Goal: Task Accomplishment & Management: Manage account settings

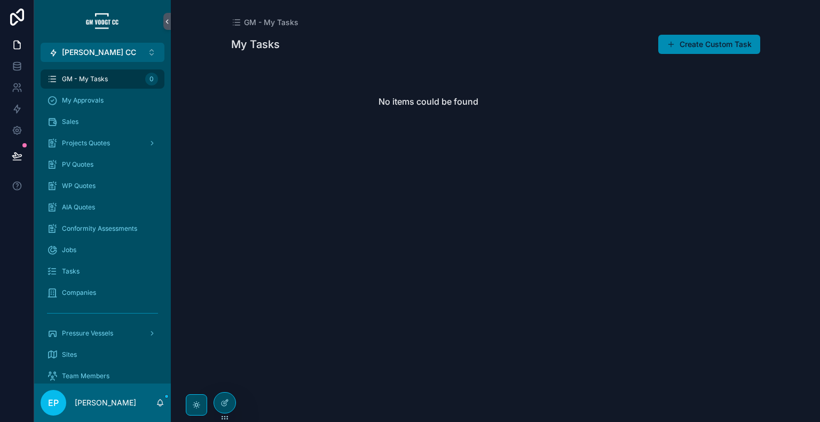
click at [801, 126] on div "GM - My Tasks My Tasks Create Custom Task No items could be found" at bounding box center [495, 211] width 649 height 422
click at [109, 205] on div "AIA Quotes" at bounding box center [102, 206] width 111 height 17
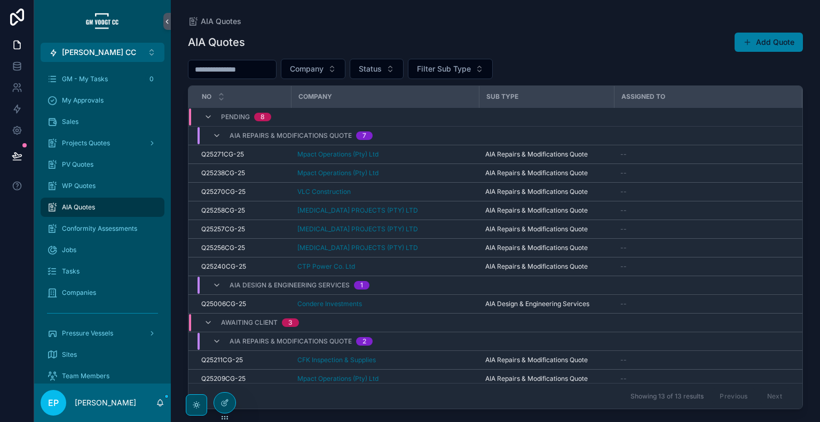
click at [760, 36] on button "Add Quote" at bounding box center [768, 42] width 68 height 19
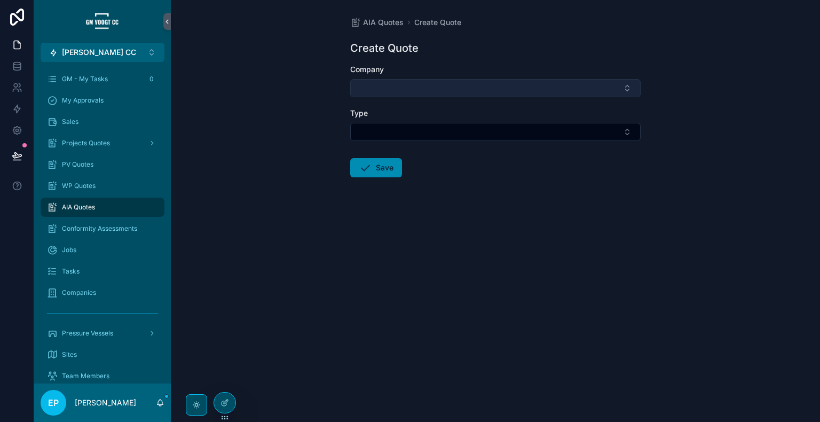
click at [568, 96] on button "Select Button" at bounding box center [495, 88] width 290 height 18
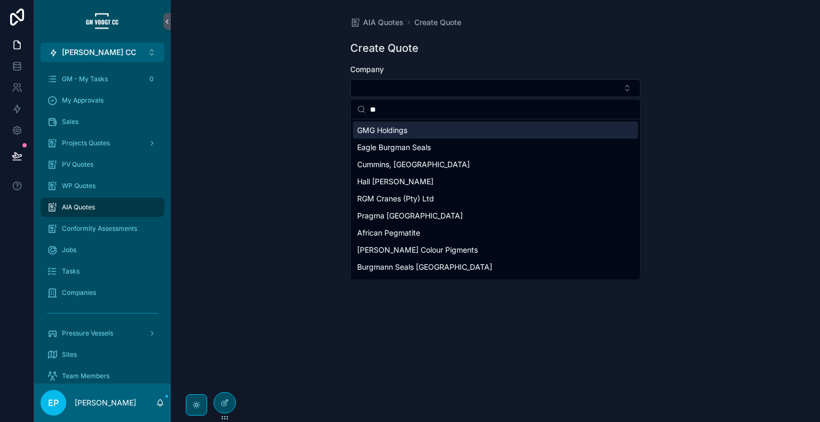
type input "*"
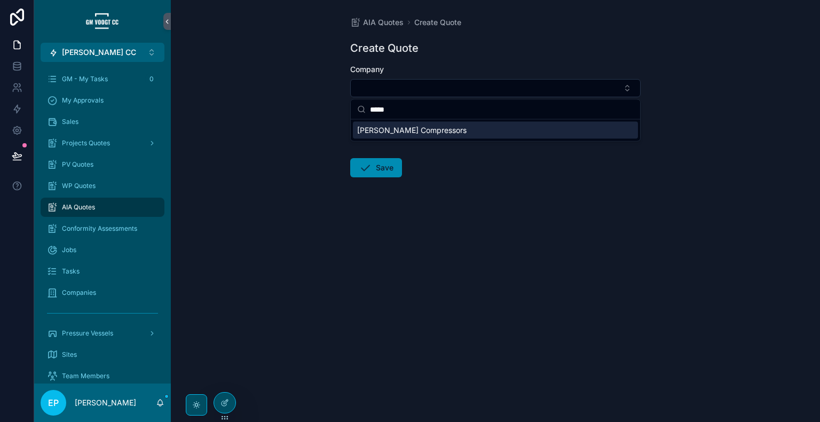
type input "*****"
click at [423, 133] on span "[PERSON_NAME] Compressors" at bounding box center [411, 130] width 109 height 11
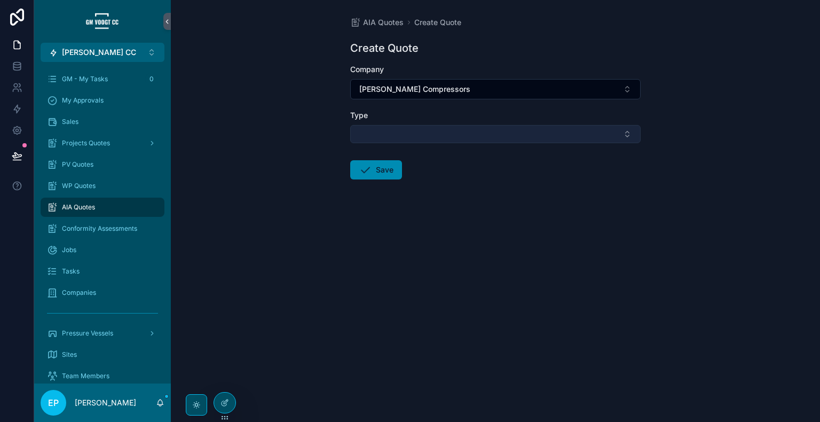
click at [424, 129] on button "Select Button" at bounding box center [495, 134] width 290 height 18
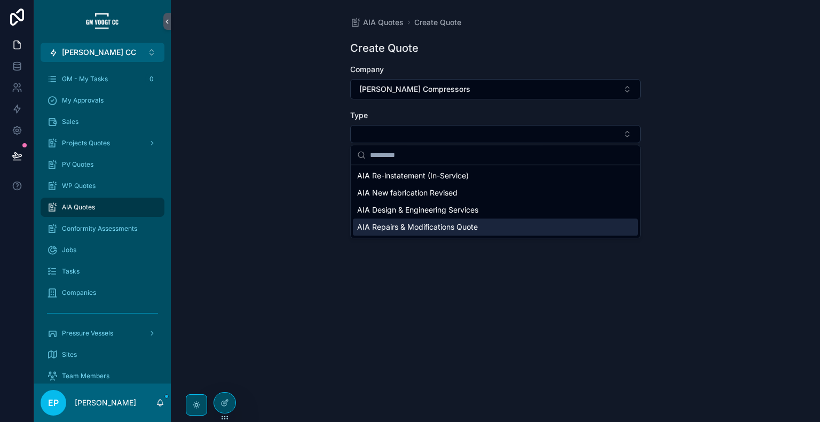
click at [449, 227] on span "AIA Repairs & Modifications Quote" at bounding box center [417, 226] width 121 height 11
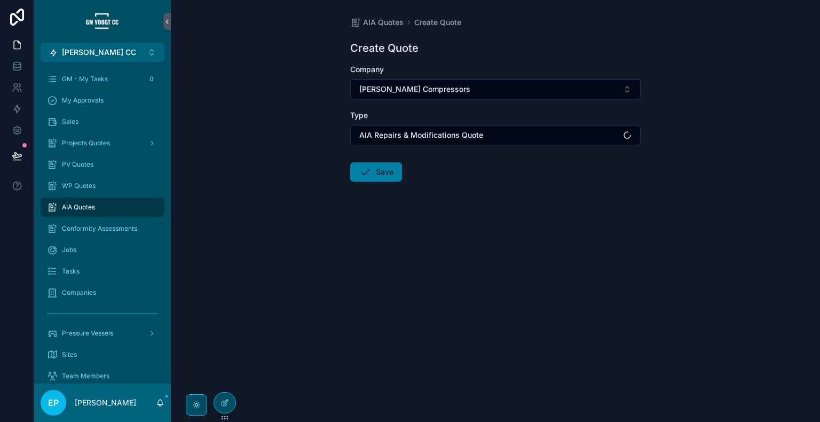
click at [375, 170] on button "Save" at bounding box center [376, 171] width 52 height 19
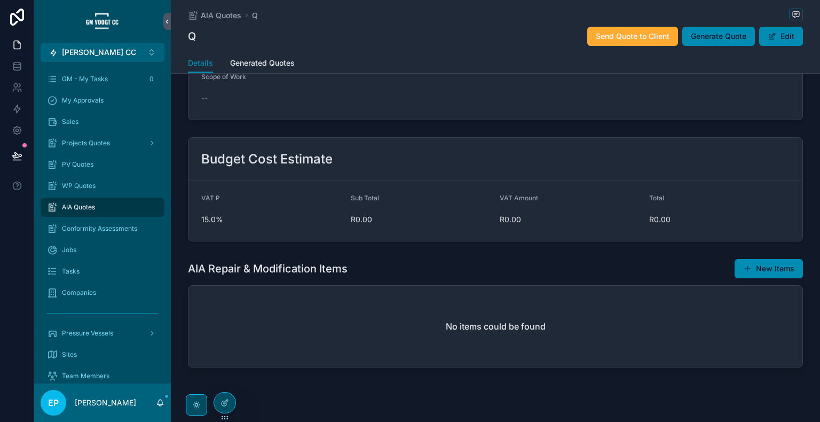
scroll to position [350, 0]
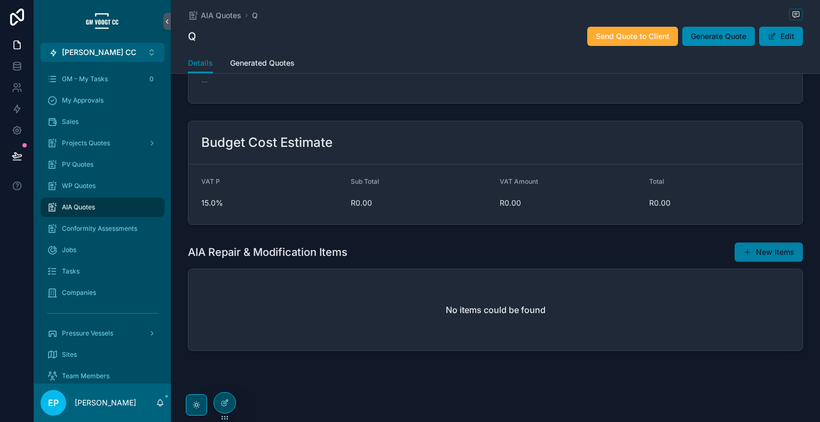
click at [746, 257] on button "New Items" at bounding box center [768, 251] width 68 height 19
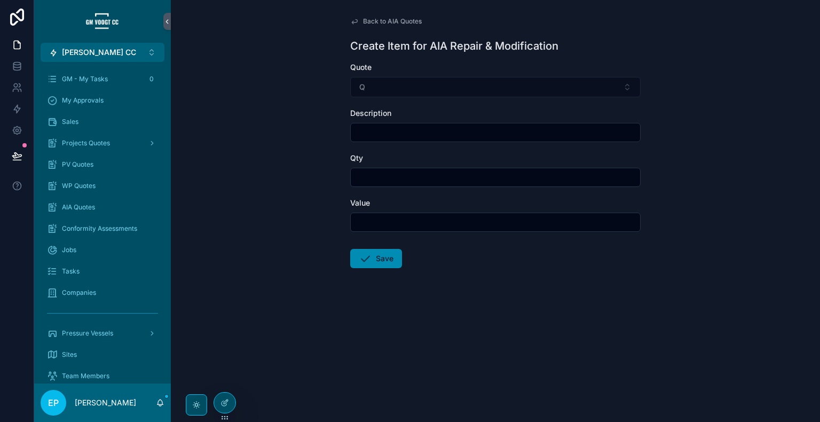
click at [459, 136] on input "scrollable content" at bounding box center [495, 132] width 289 height 15
type input "****"
click at [462, 171] on input "scrollable content" at bounding box center [495, 177] width 289 height 15
type input "***"
click at [448, 220] on input "scrollable content" at bounding box center [495, 221] width 289 height 15
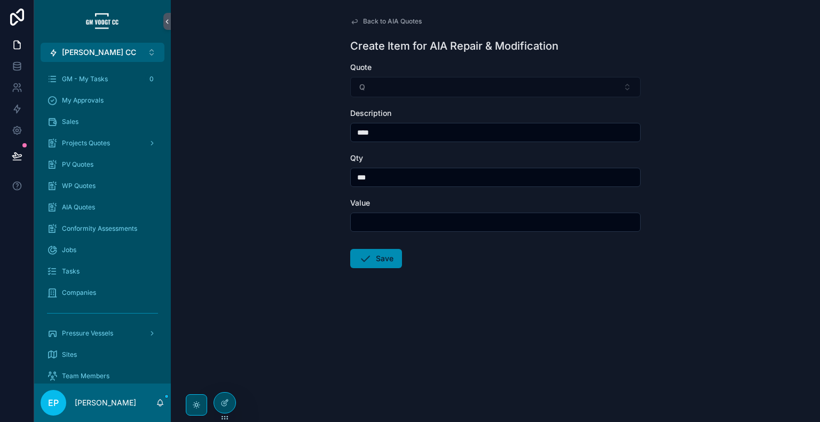
type input "*******"
click at [354, 249] on button "Save" at bounding box center [376, 258] width 52 height 19
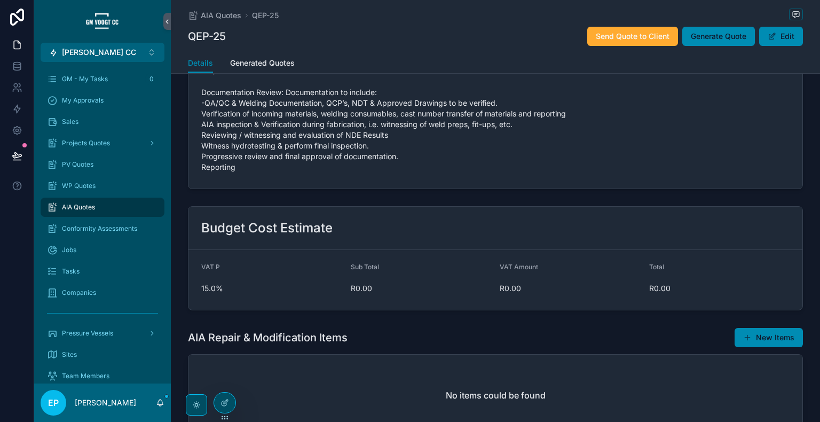
scroll to position [425, 0]
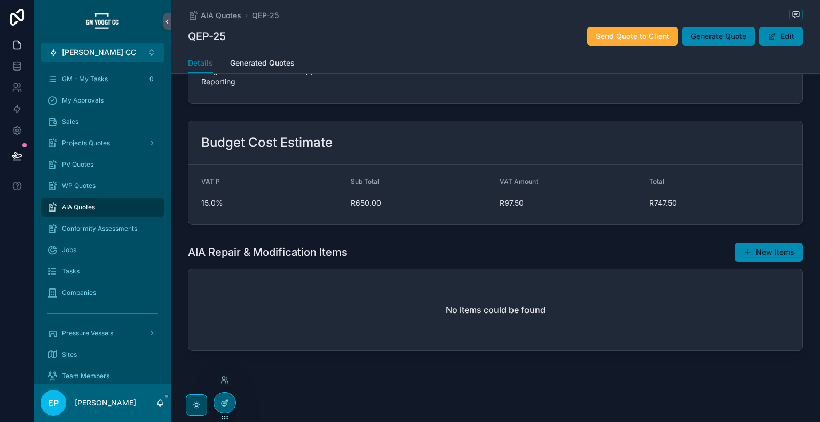
click at [228, 404] on icon at bounding box center [224, 402] width 9 height 9
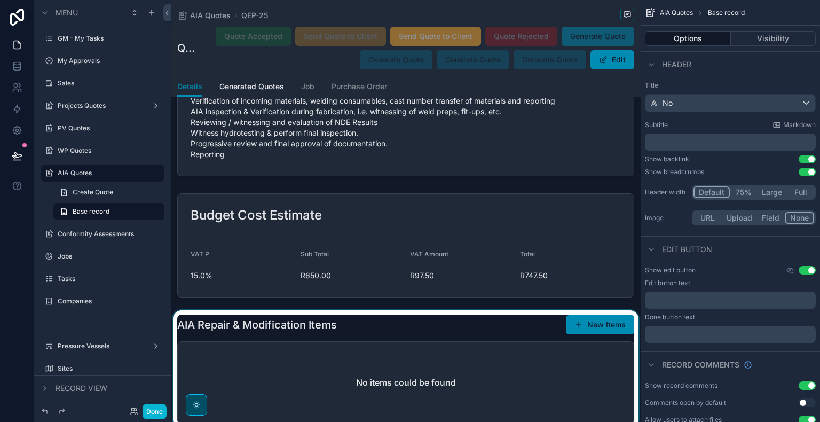
click at [520, 342] on div "scrollable content" at bounding box center [406, 368] width 470 height 117
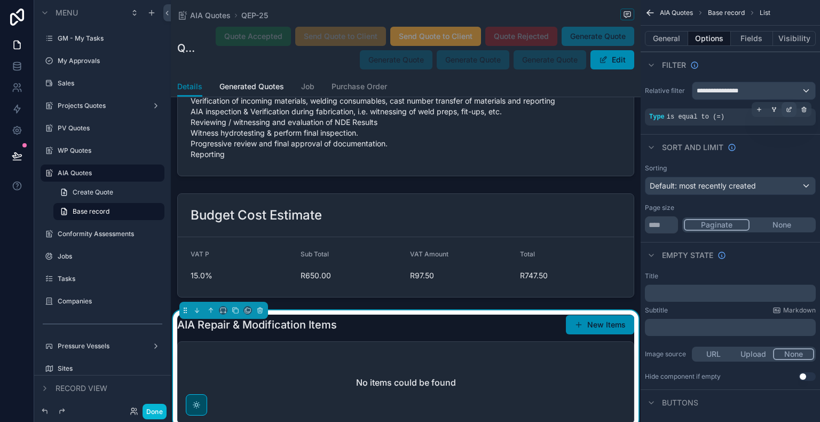
click at [788, 109] on icon "scrollable content" at bounding box center [788, 109] width 6 height 6
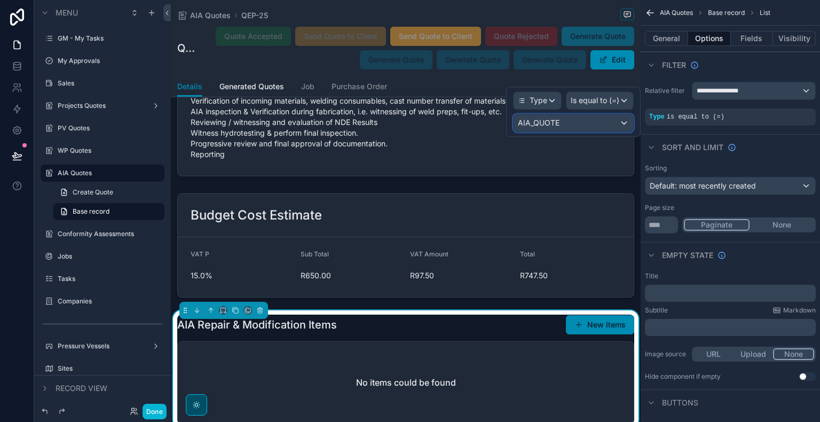
click at [614, 125] on div "AIA_QUOTE" at bounding box center [573, 122] width 120 height 17
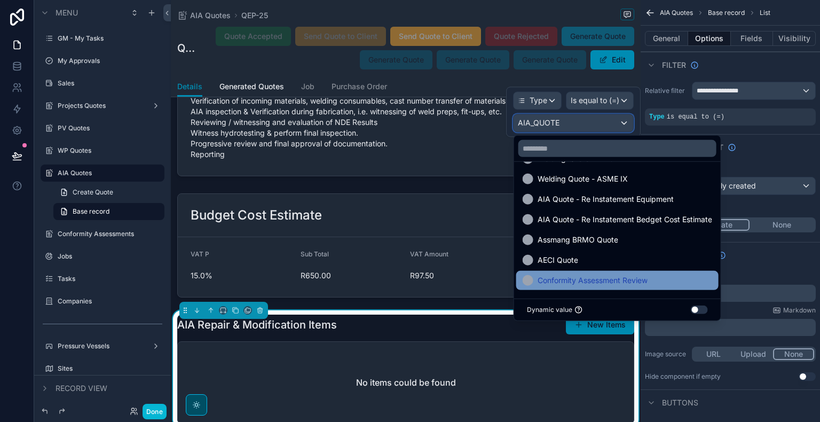
scroll to position [0, 0]
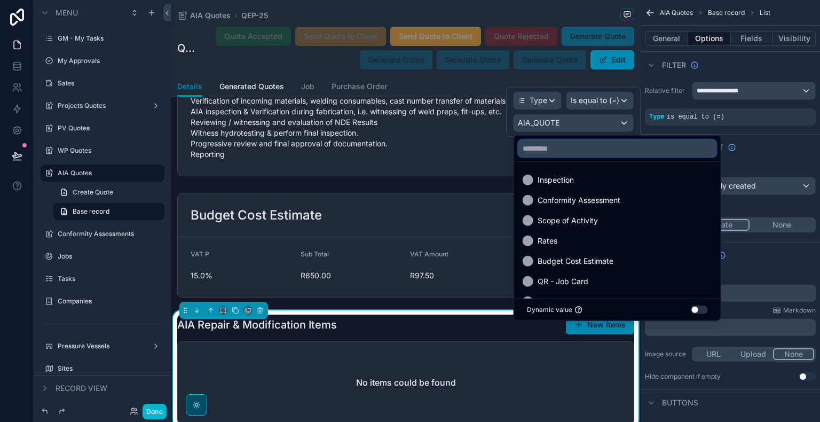
click at [604, 153] on input "text" at bounding box center [617, 148] width 198 height 17
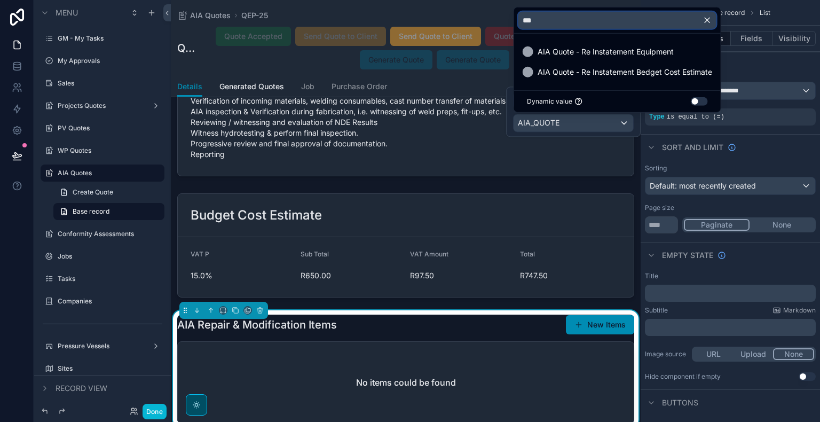
type input "***"
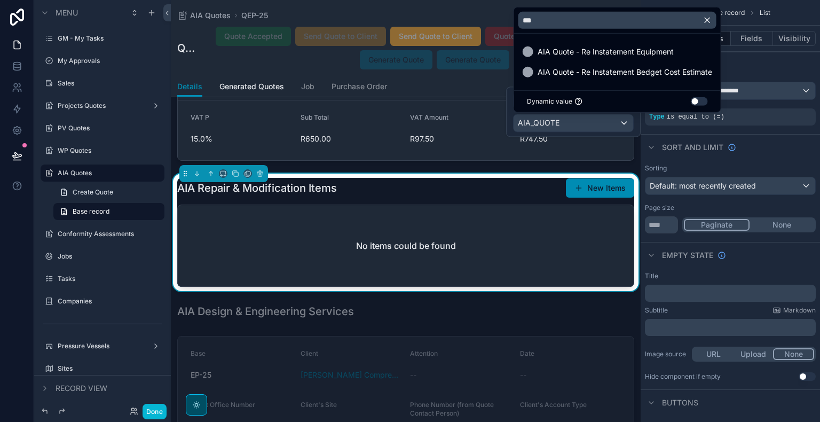
scroll to position [603, 0]
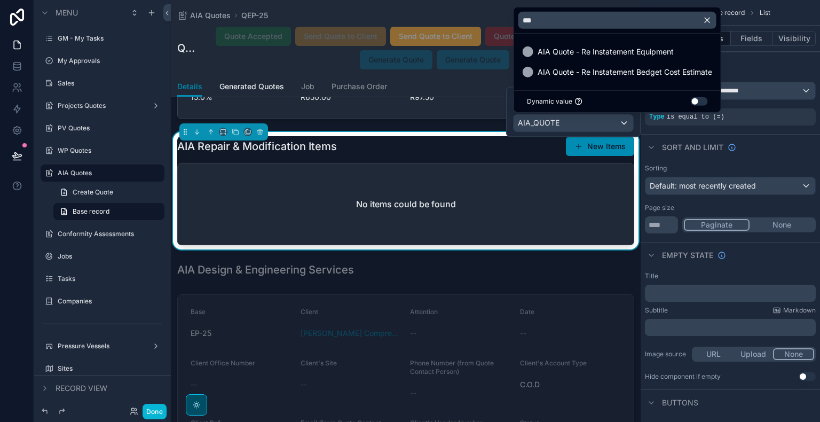
drag, startPoint x: 587, startPoint y: 149, endPoint x: 581, endPoint y: 149, distance: 6.9
click at [587, 149] on button "New Items" at bounding box center [600, 146] width 68 height 19
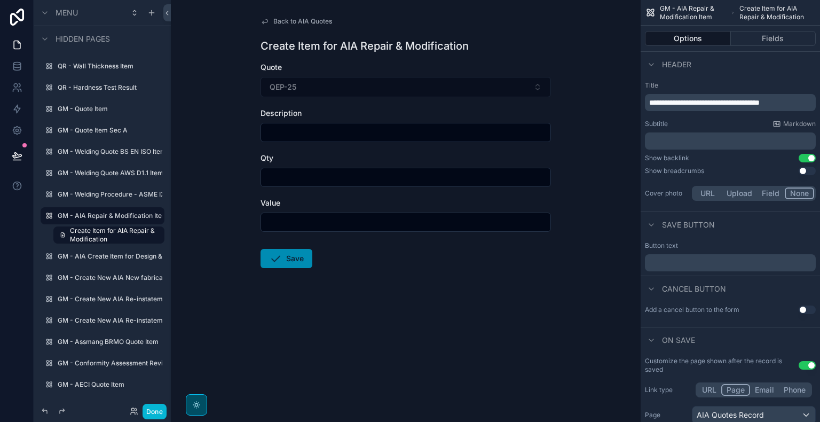
click at [280, 25] on span "Back to AIA Quotes" at bounding box center [302, 21] width 59 height 9
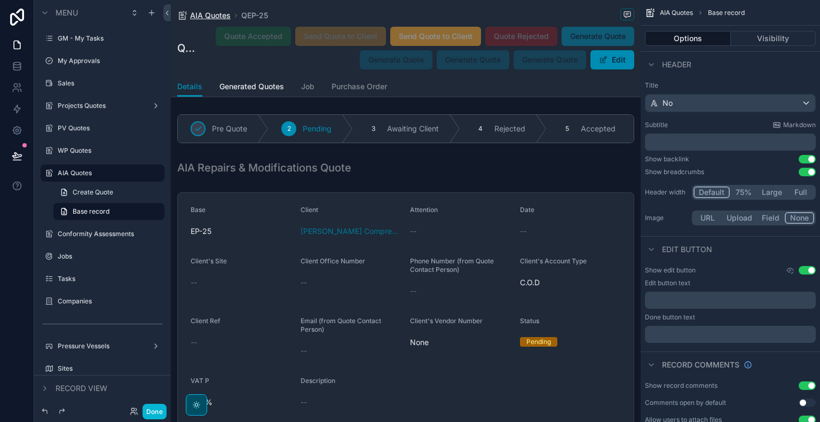
click at [211, 18] on span "AIA Quotes" at bounding box center [210, 15] width 41 height 11
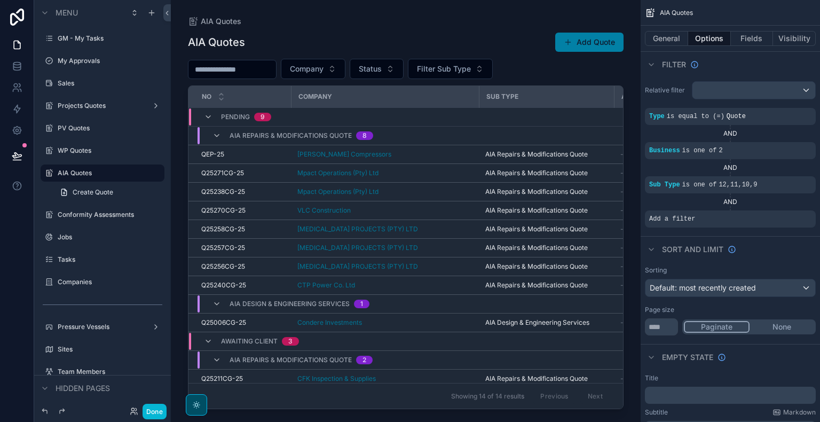
click at [583, 34] on button "Add Quote" at bounding box center [589, 42] width 68 height 19
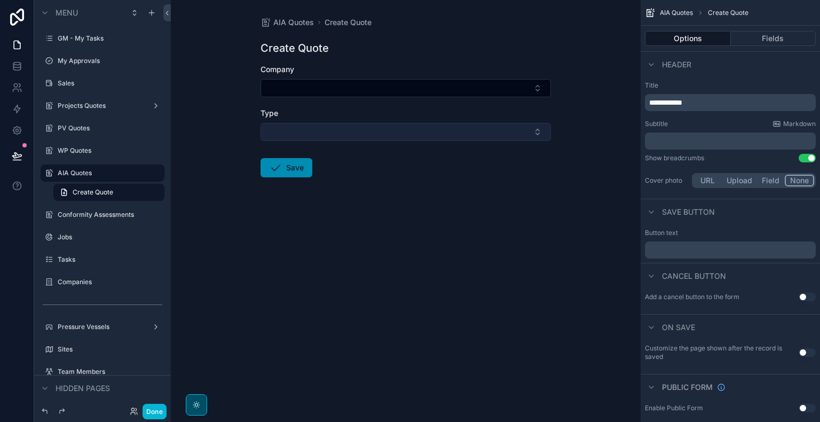
click at [478, 124] on button "Select Button" at bounding box center [405, 132] width 290 height 18
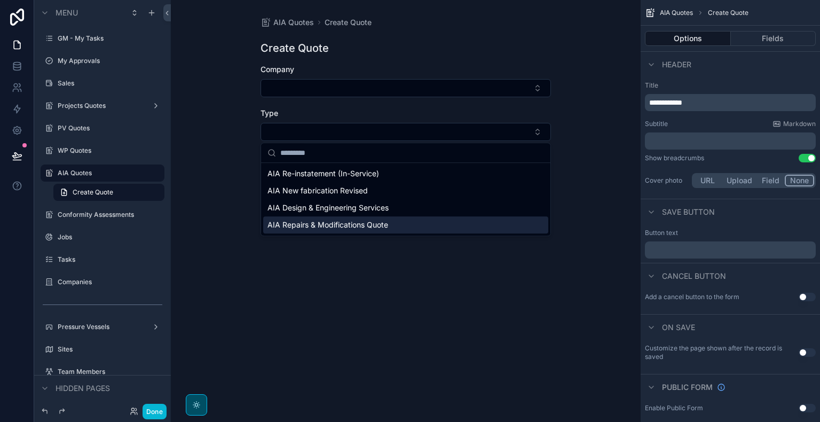
click at [442, 332] on div "AIA Quotes Create Quote Create Quote Company Type Save" at bounding box center [406, 211] width 470 height 422
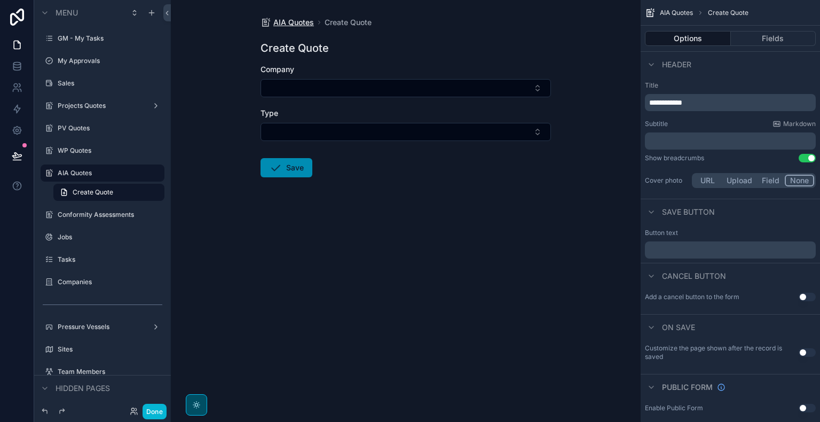
click at [282, 25] on span "AIA Quotes" at bounding box center [293, 22] width 41 height 11
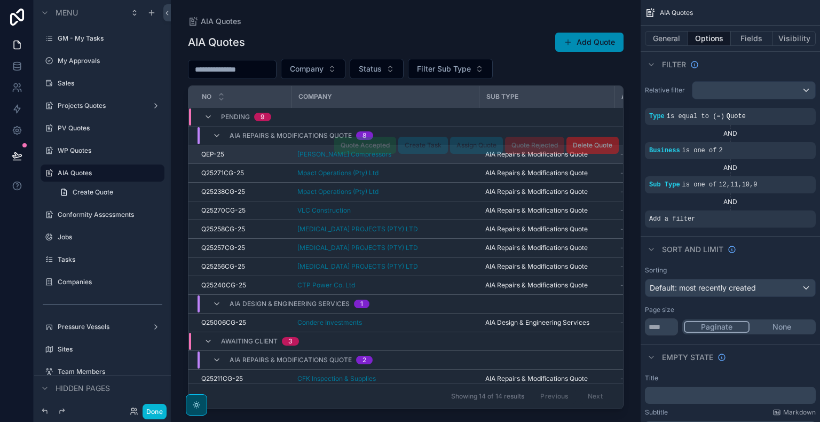
click at [263, 155] on div "QEP-25 QEP-25" at bounding box center [242, 154] width 83 height 9
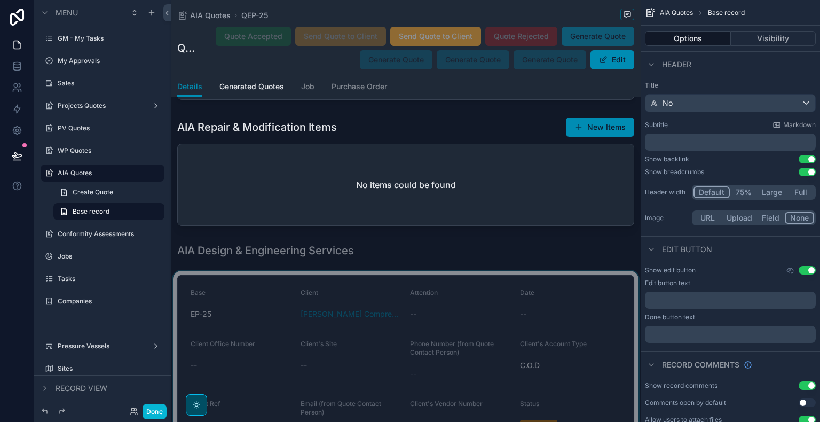
scroll to position [534, 0]
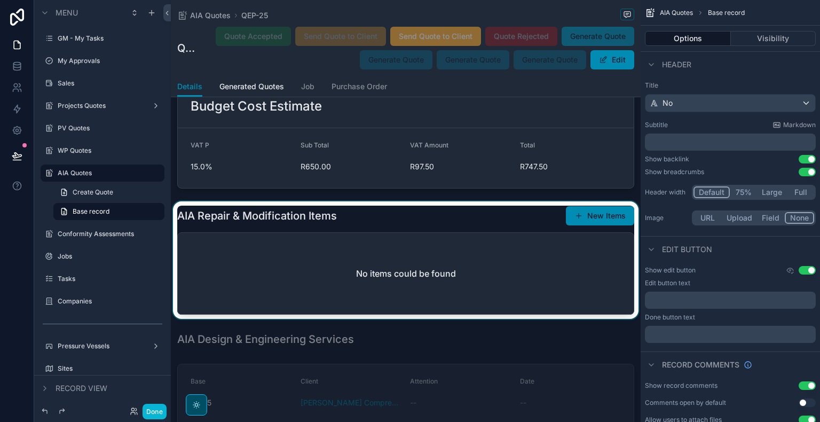
drag, startPoint x: 471, startPoint y: 287, endPoint x: 467, endPoint y: 283, distance: 6.0
click at [467, 283] on div "scrollable content" at bounding box center [406, 259] width 470 height 117
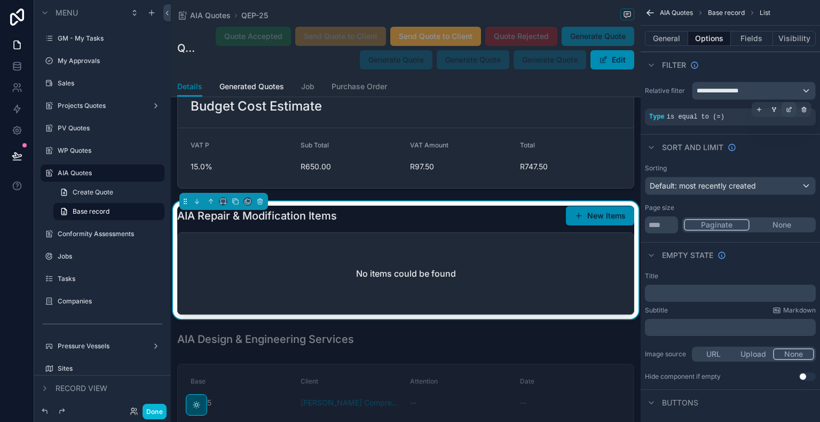
click at [788, 110] on icon "scrollable content" at bounding box center [789, 108] width 3 height 3
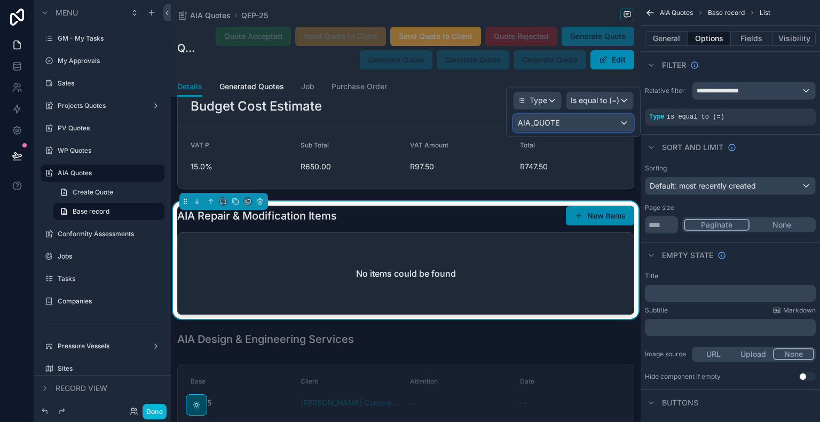
click at [570, 124] on div "AIA_QUOTE" at bounding box center [573, 122] width 120 height 17
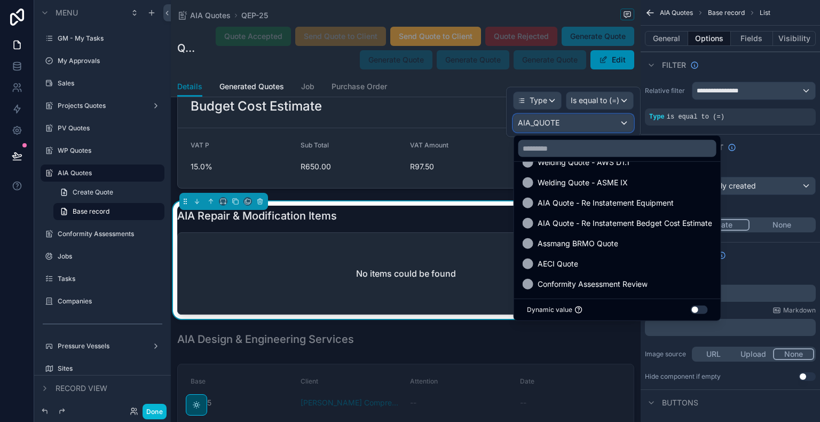
scroll to position [366, 0]
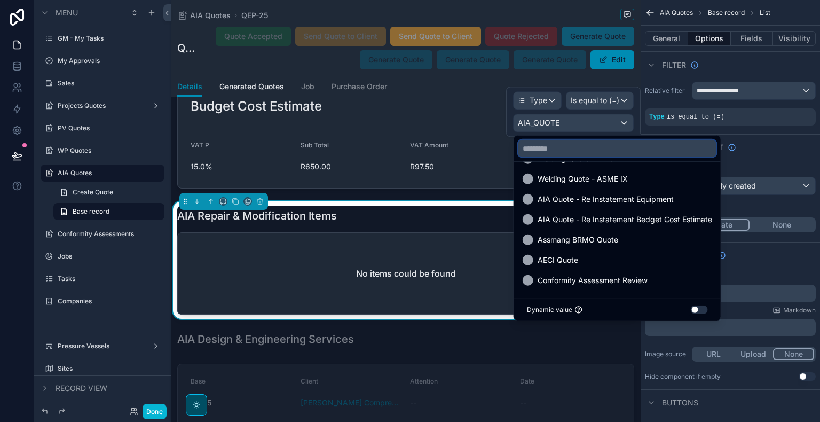
click at [566, 146] on input "text" at bounding box center [617, 148] width 198 height 17
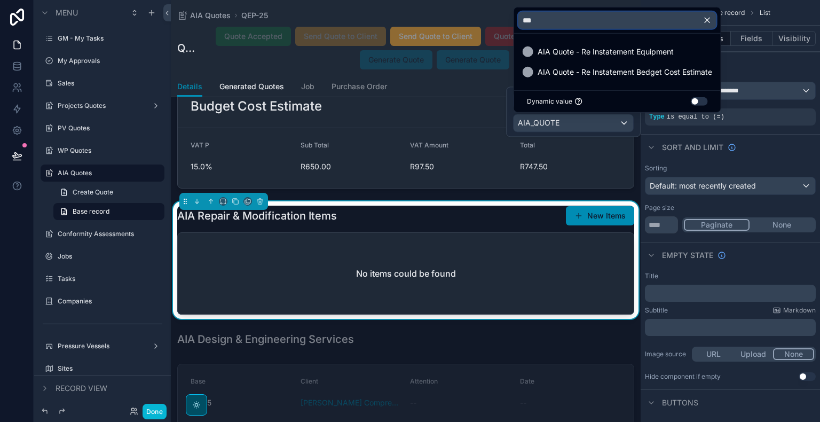
scroll to position [0, 0]
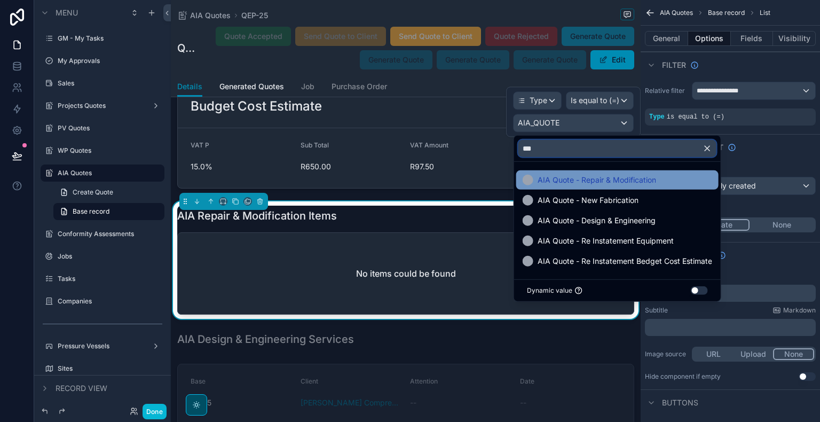
type input "***"
click at [616, 180] on span "AIA Quote - Repair & Modification" at bounding box center [596, 179] width 118 height 13
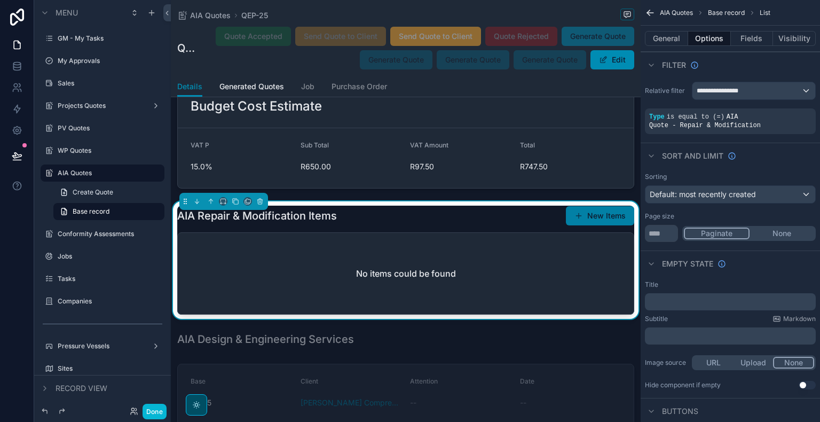
click at [614, 219] on button "New Items" at bounding box center [600, 215] width 68 height 19
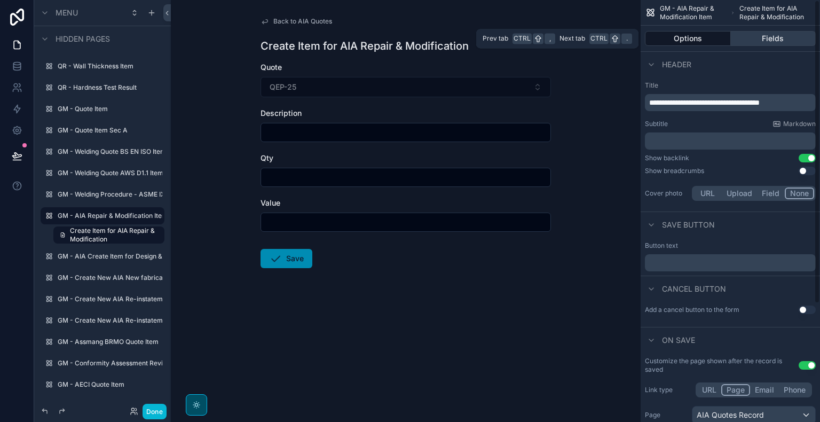
click at [758, 38] on button "Fields" at bounding box center [772, 38] width 85 height 15
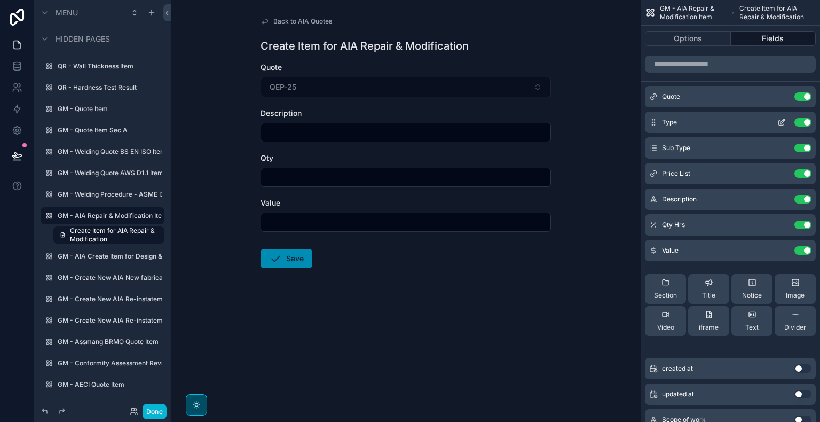
click at [781, 124] on icon "scrollable content" at bounding box center [781, 122] width 9 height 9
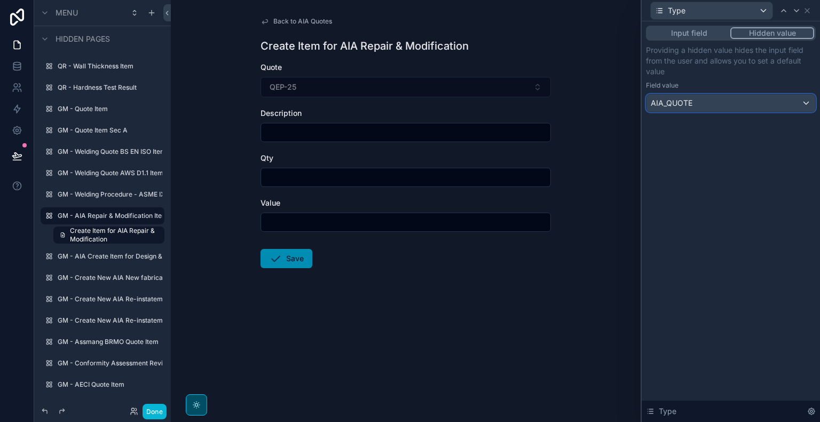
click at [778, 101] on div "AIA_QUOTE" at bounding box center [730, 102] width 169 height 17
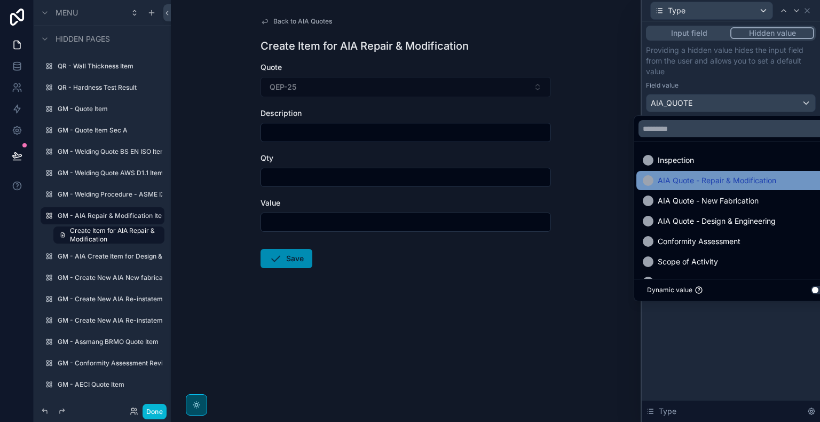
click at [737, 179] on span "AIA Quote - Repair & Modification" at bounding box center [716, 180] width 118 height 13
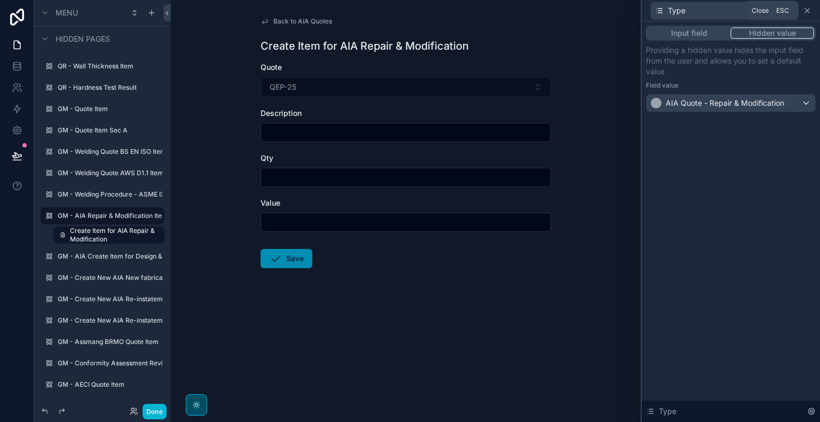
click at [807, 11] on icon at bounding box center [807, 11] width 4 height 4
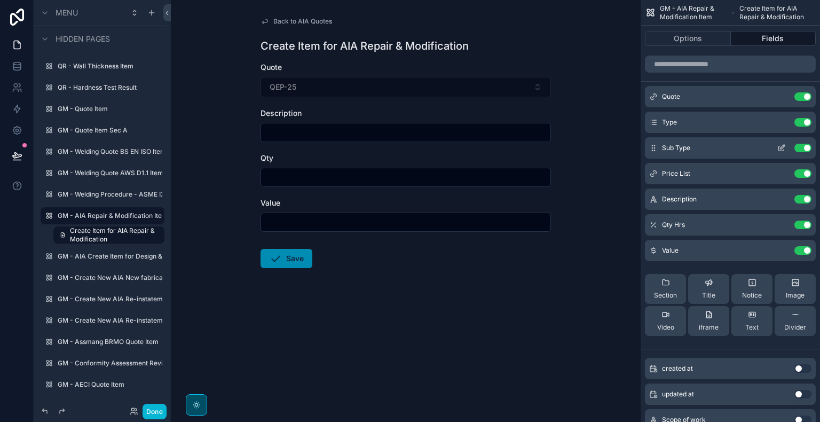
click at [782, 145] on icon "scrollable content" at bounding box center [782, 147] width 4 height 4
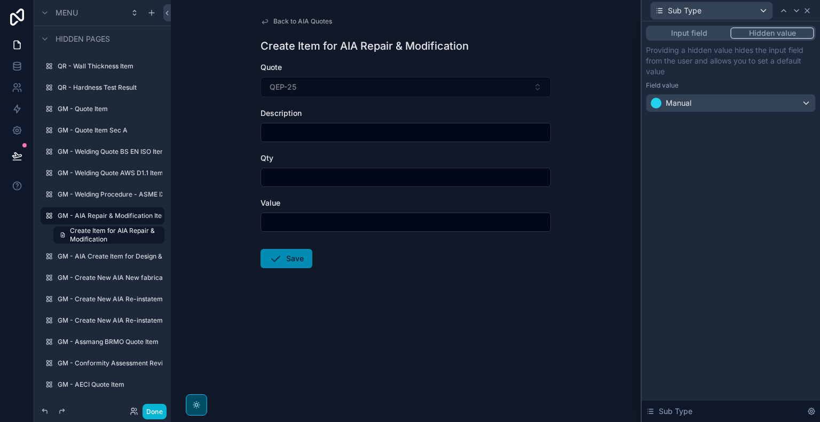
click at [807, 14] on icon at bounding box center [806, 10] width 9 height 9
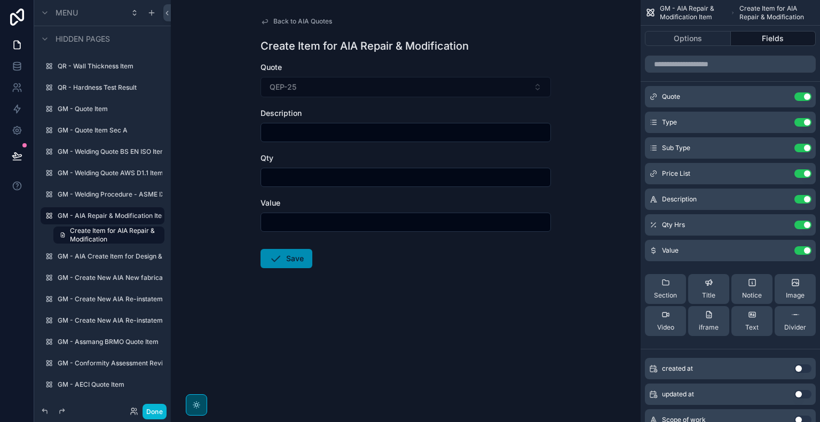
click at [317, 21] on span "Back to AIA Quotes" at bounding box center [302, 21] width 59 height 9
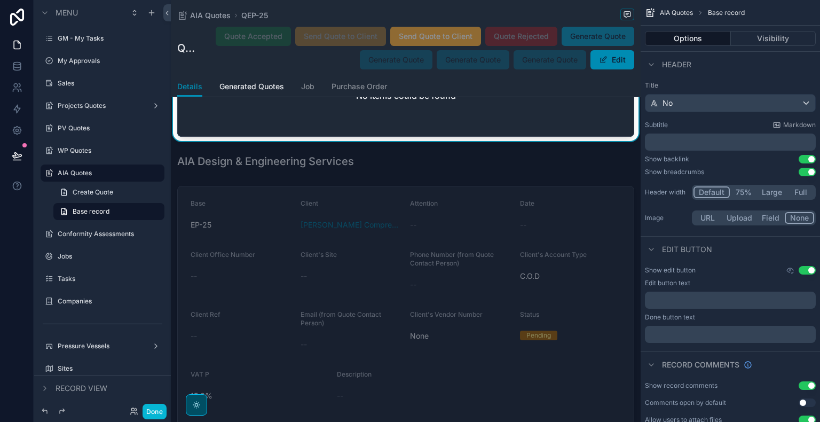
scroll to position [534, 0]
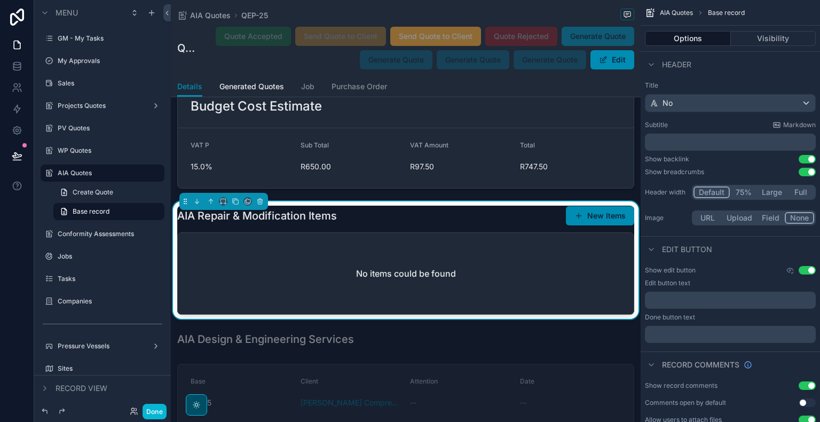
click at [433, 260] on div "No items could be found" at bounding box center [406, 273] width 456 height 81
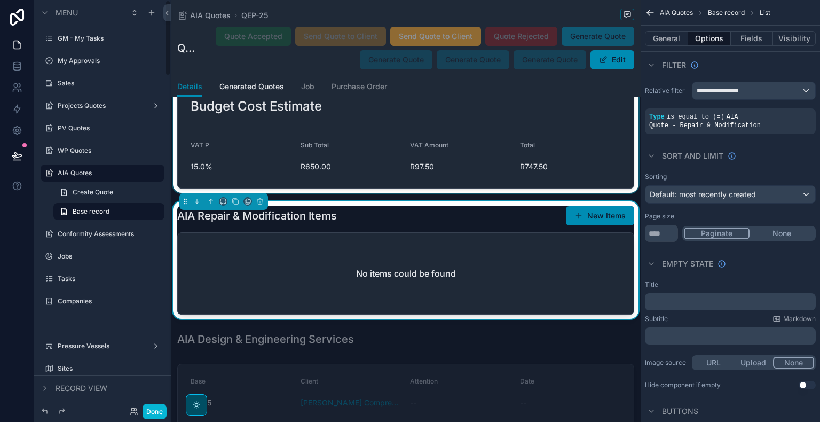
click at [433, 131] on div "scrollable content" at bounding box center [406, 136] width 470 height 113
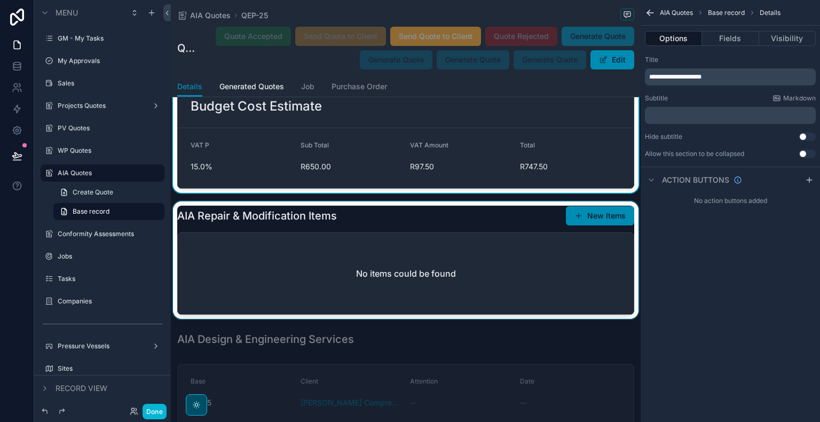
click at [407, 271] on div "scrollable content" at bounding box center [406, 259] width 470 height 117
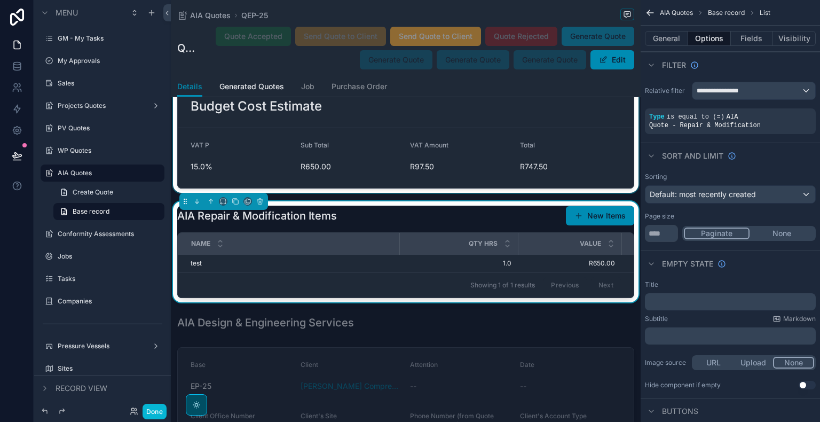
scroll to position [0, 0]
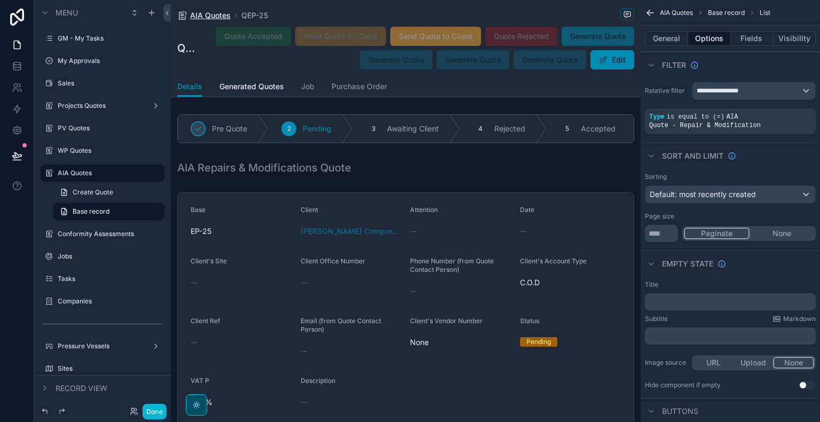
click at [220, 13] on span "AIA Quotes" at bounding box center [210, 15] width 41 height 11
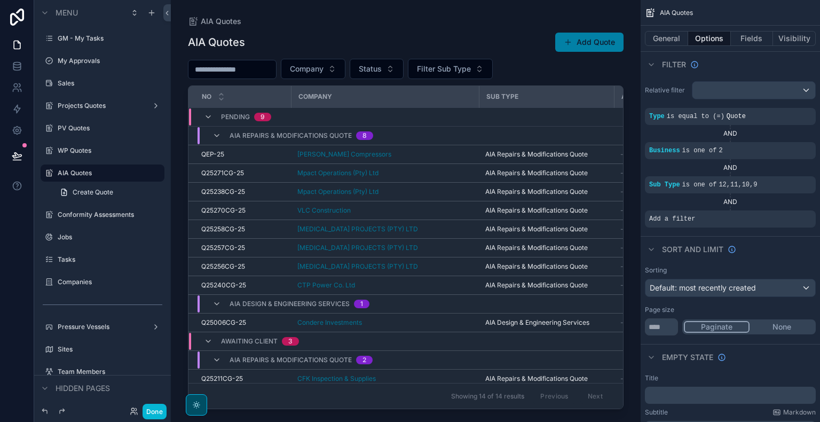
click at [591, 47] on button "Add Quote" at bounding box center [589, 42] width 68 height 19
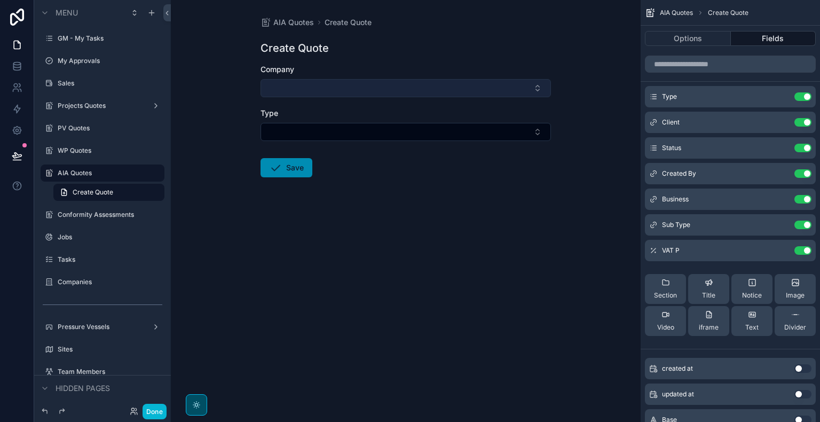
click at [434, 91] on button "Select Button" at bounding box center [405, 88] width 290 height 18
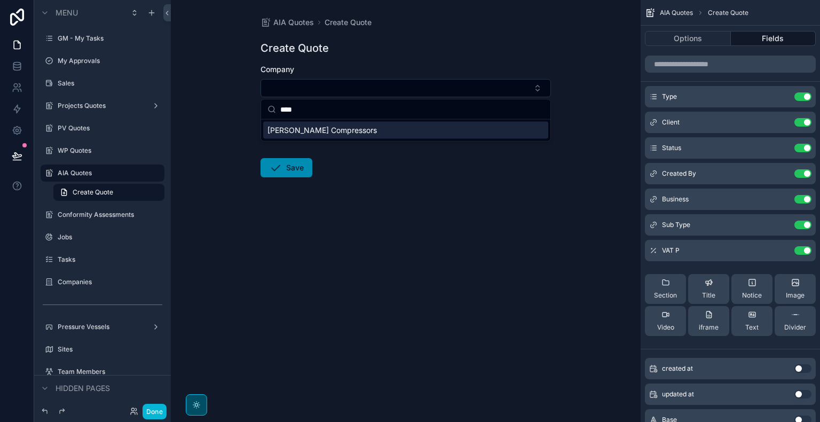
type input "****"
click at [356, 129] on div "[PERSON_NAME] Compressors" at bounding box center [405, 130] width 285 height 17
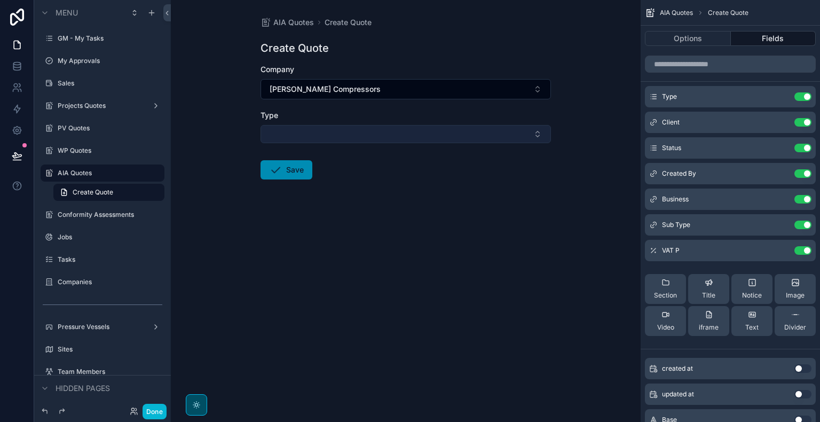
click at [343, 138] on button "Select Button" at bounding box center [405, 134] width 290 height 18
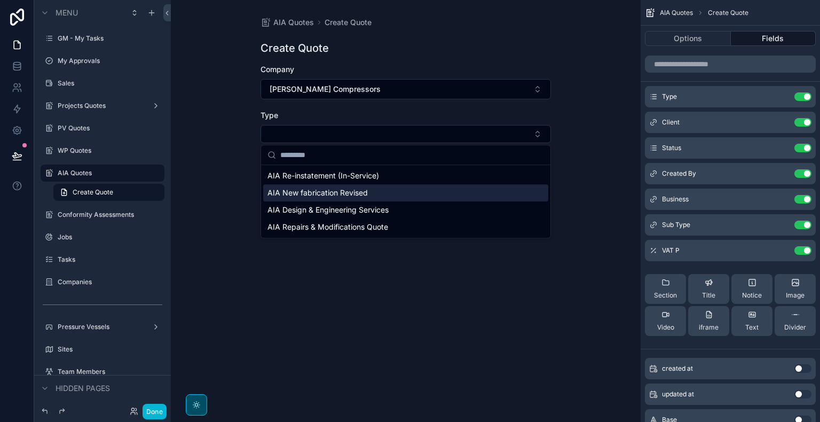
click at [365, 193] on span "AIA New fabrication Revised" at bounding box center [317, 192] width 100 height 11
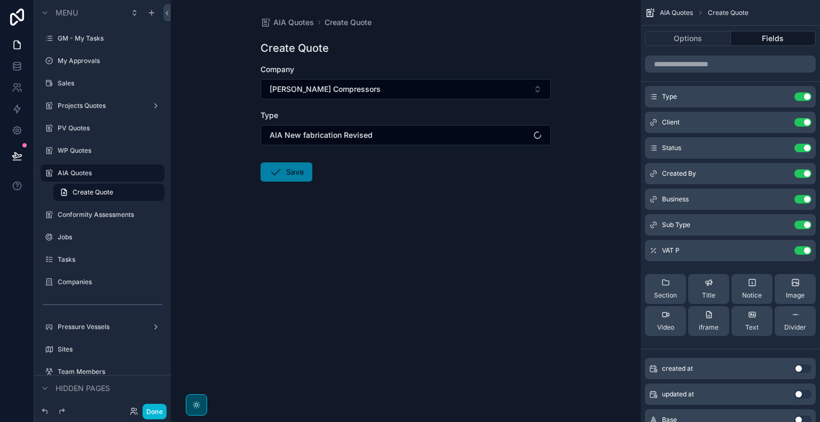
click at [298, 170] on button "Save" at bounding box center [286, 171] width 52 height 19
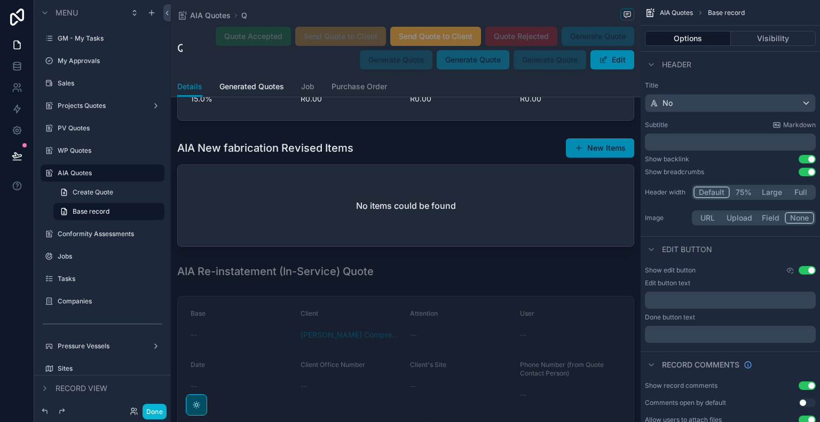
scroll to position [1867, 0]
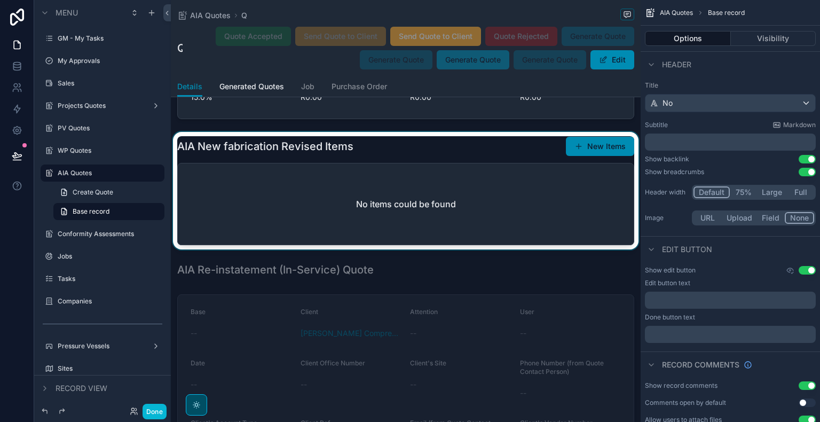
click at [574, 202] on div "scrollable content" at bounding box center [406, 190] width 470 height 117
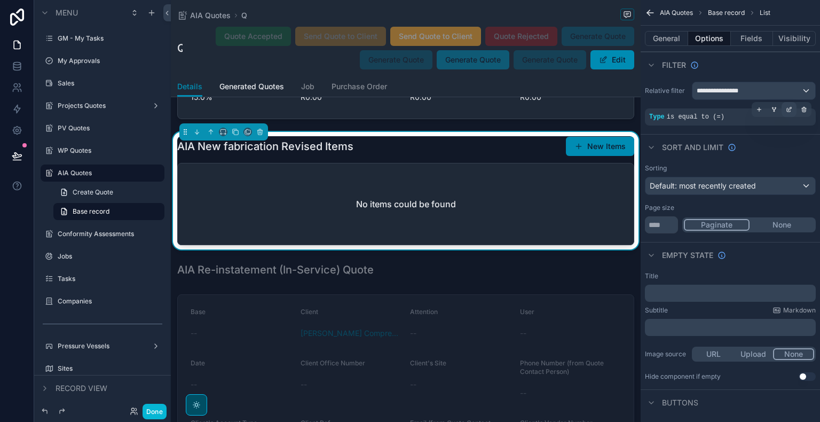
click at [789, 105] on div "scrollable content" at bounding box center [788, 109] width 15 height 15
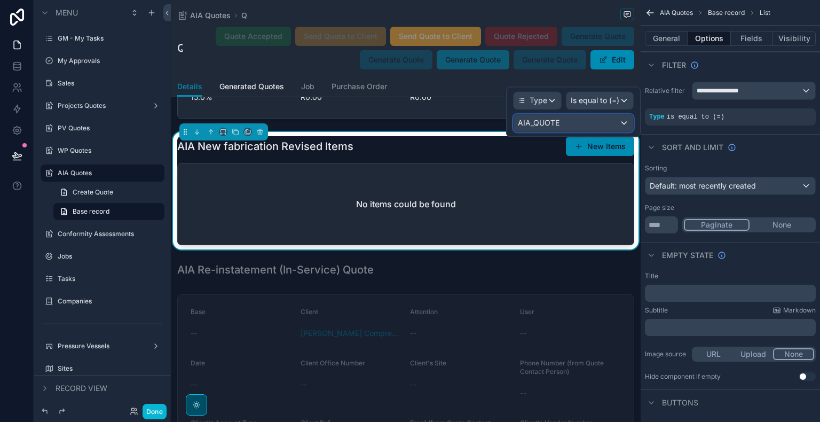
click at [589, 123] on div "AIA_QUOTE" at bounding box center [573, 122] width 120 height 17
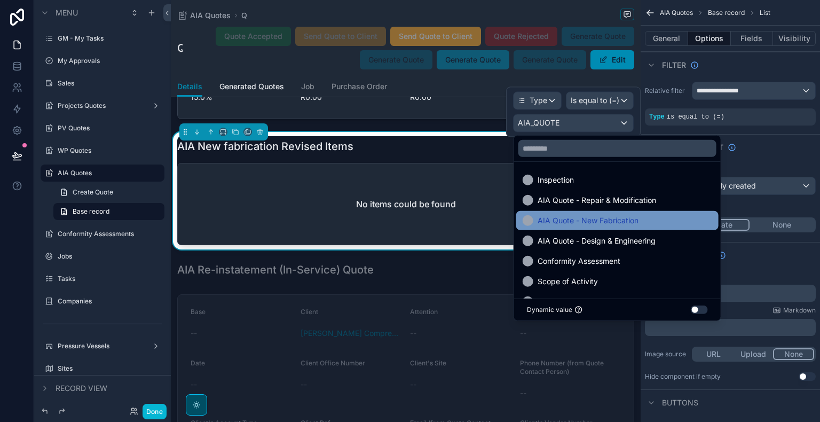
click at [606, 221] on span "AIA Quote - New Fabrication" at bounding box center [587, 220] width 101 height 13
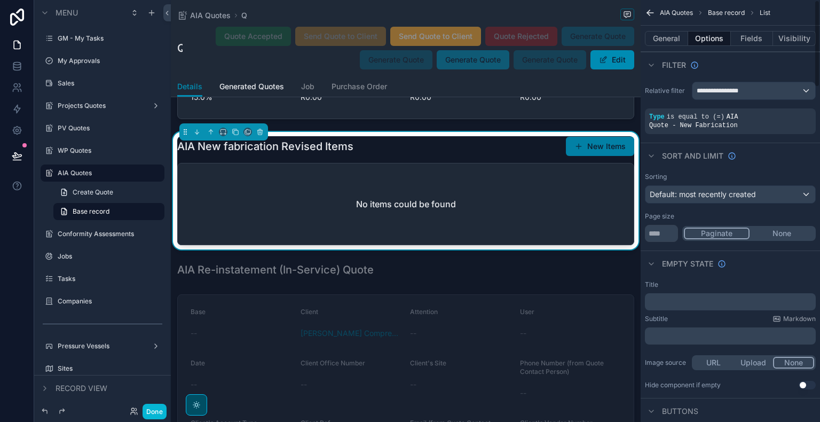
click at [592, 152] on button "New Items" at bounding box center [600, 146] width 68 height 19
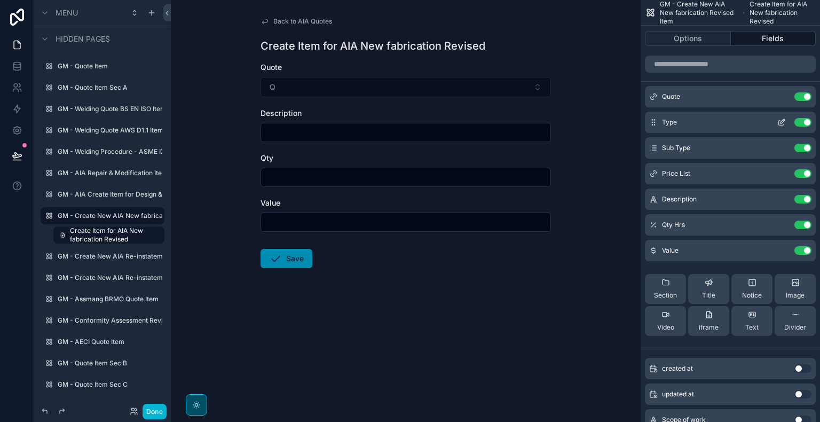
click at [782, 121] on icon "scrollable content" at bounding box center [781, 122] width 9 height 9
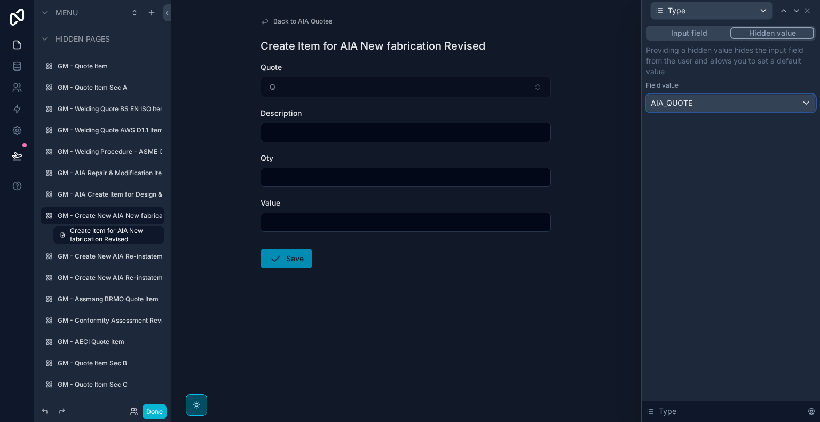
click at [745, 101] on div "AIA_QUOTE" at bounding box center [730, 102] width 169 height 17
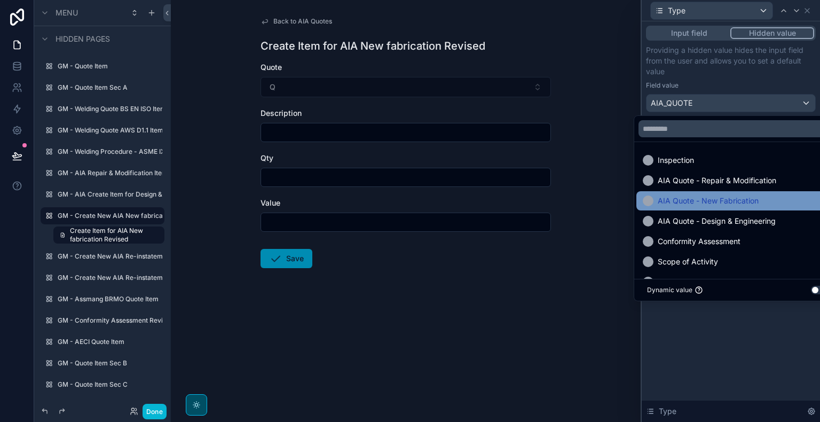
click at [722, 204] on span "AIA Quote - New Fabrication" at bounding box center [707, 200] width 101 height 13
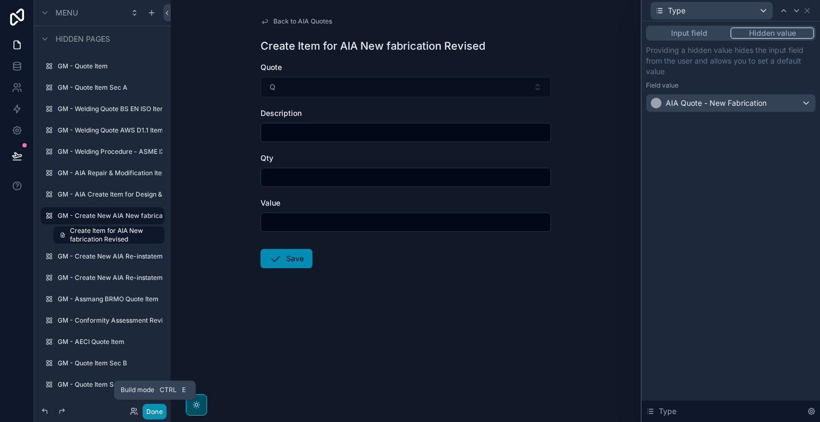
click at [161, 412] on button "Done" at bounding box center [154, 410] width 24 height 15
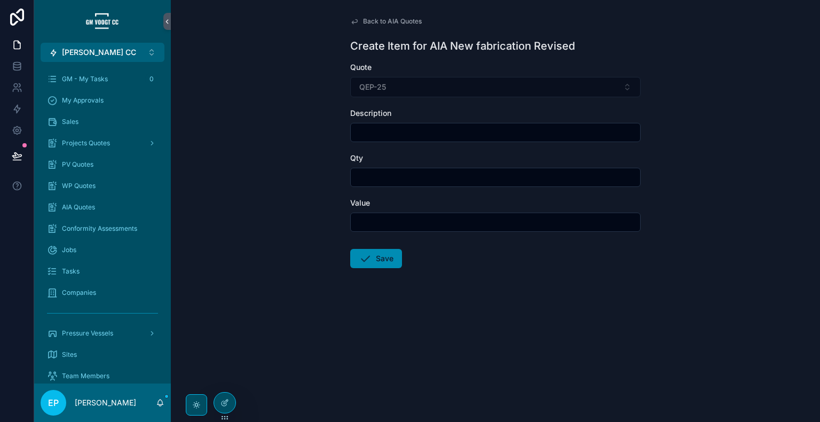
click at [368, 24] on span "Back to AIA Quotes" at bounding box center [392, 21] width 59 height 9
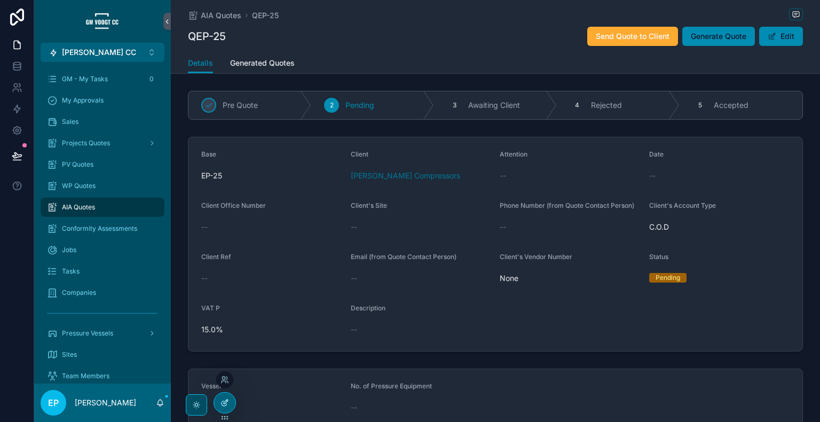
click at [224, 406] on icon at bounding box center [223, 403] width 5 height 5
click at [225, 19] on span "AIA Quotes" at bounding box center [221, 15] width 41 height 11
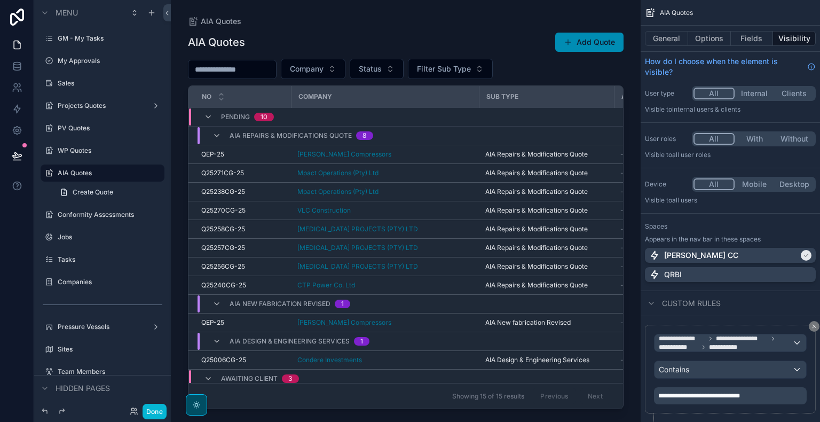
click at [591, 45] on div "scrollable content" at bounding box center [406, 204] width 470 height 409
click at [598, 47] on button "Add Quote" at bounding box center [589, 42] width 68 height 19
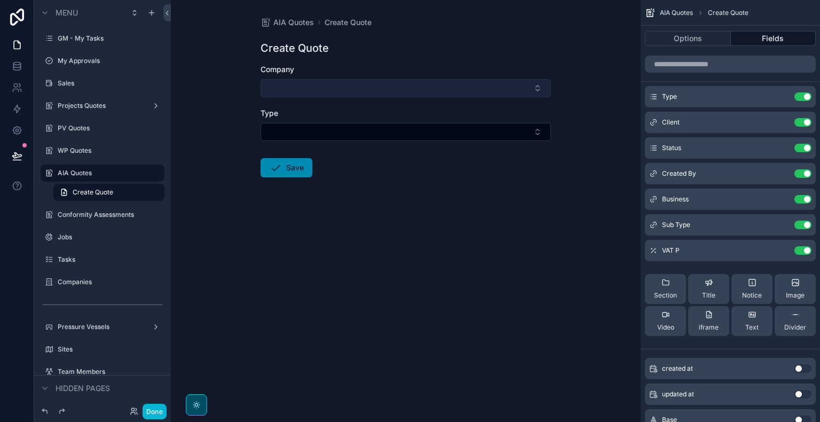
click at [437, 85] on button "Select Button" at bounding box center [405, 88] width 290 height 18
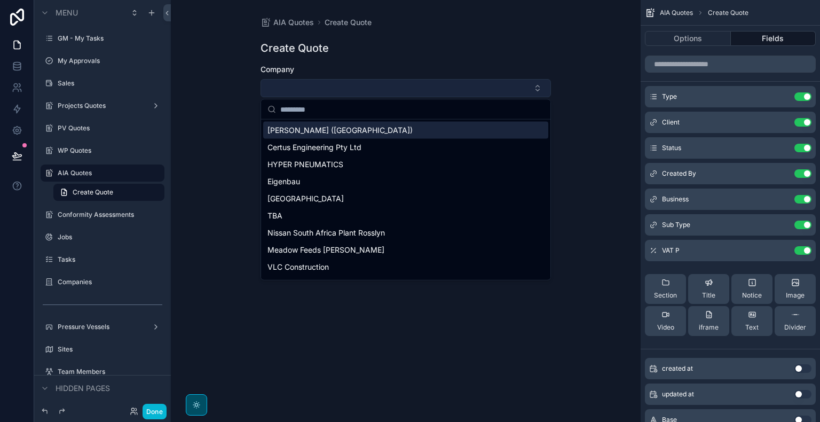
click at [424, 88] on button "Select Button" at bounding box center [405, 88] width 290 height 18
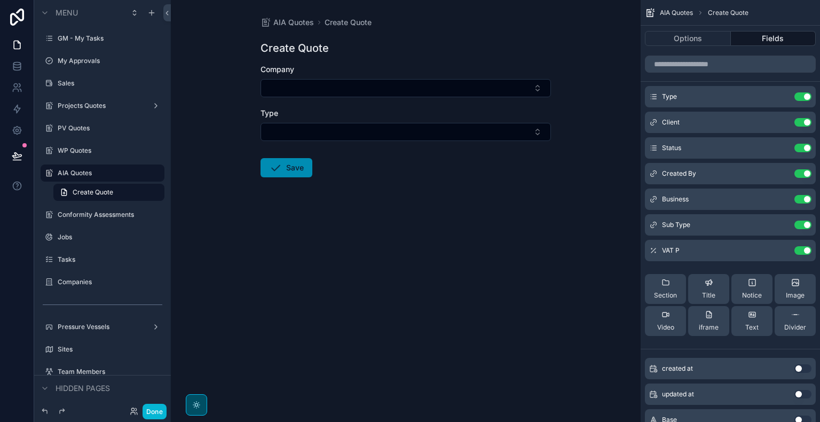
click at [420, 98] on form "Company Type Save" at bounding box center [405, 154] width 290 height 181
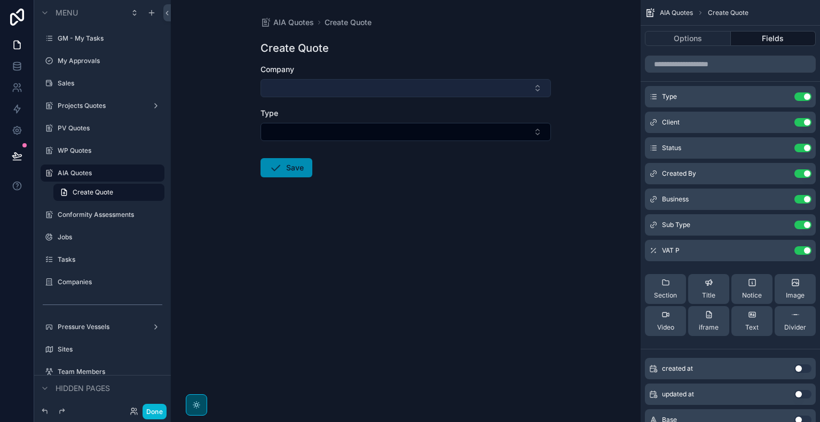
click at [418, 89] on button "Select Button" at bounding box center [405, 88] width 290 height 18
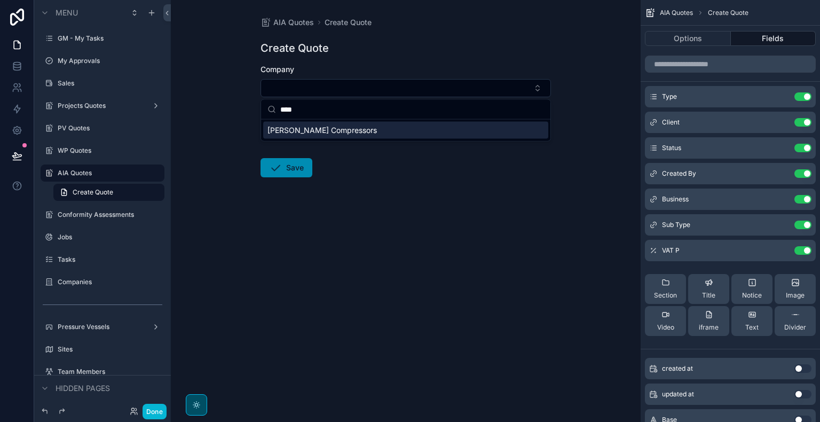
type input "****"
click at [403, 133] on div "[PERSON_NAME] Compressors" at bounding box center [405, 130] width 285 height 17
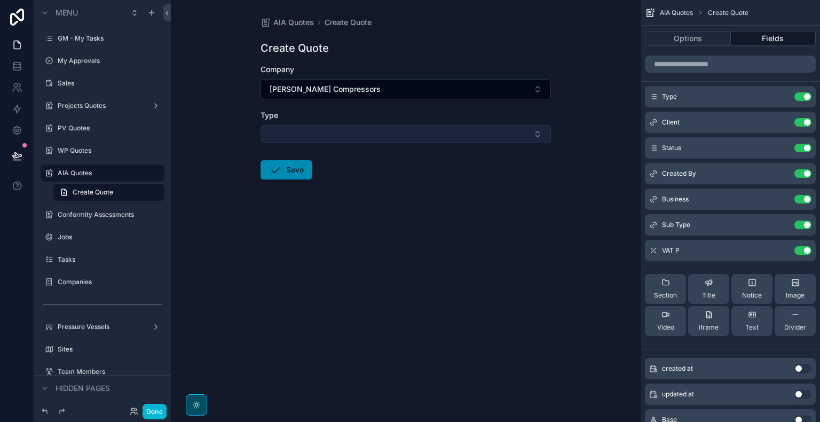
click at [379, 137] on button "Select Button" at bounding box center [405, 134] width 290 height 18
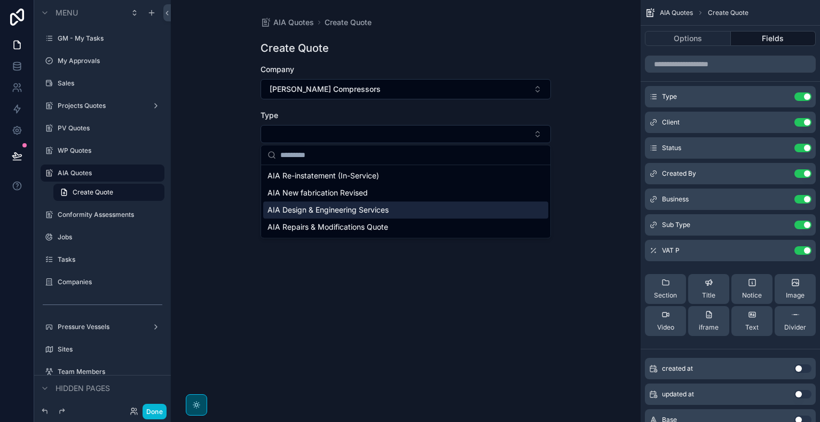
click at [423, 214] on div "AIA Design & Engineering Services" at bounding box center [405, 209] width 285 height 17
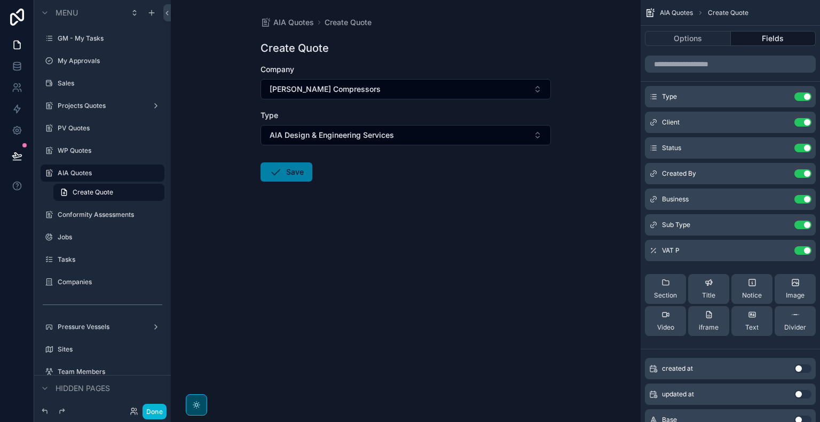
click at [300, 174] on button "Save" at bounding box center [286, 171] width 52 height 19
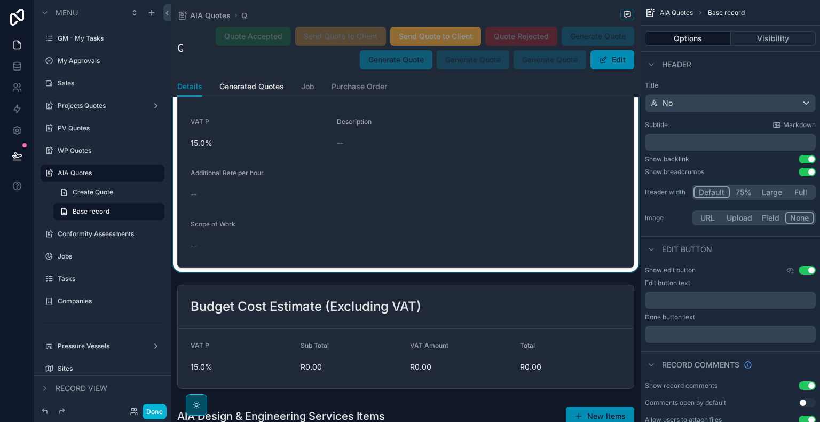
scroll to position [1067, 0]
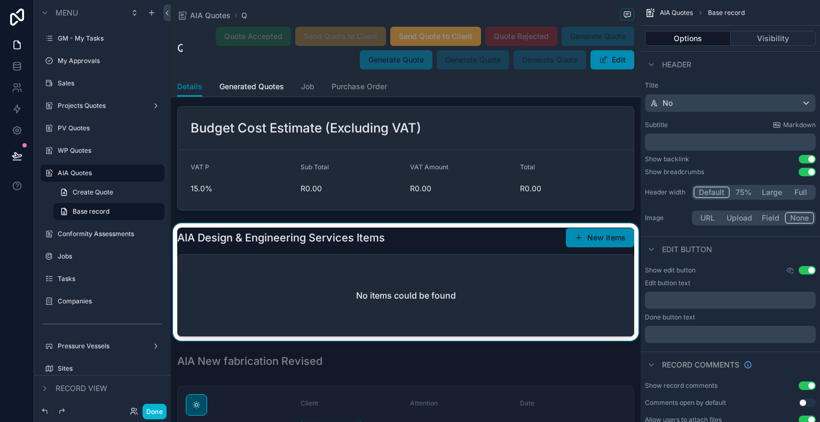
click at [466, 316] on div "scrollable content" at bounding box center [406, 281] width 470 height 117
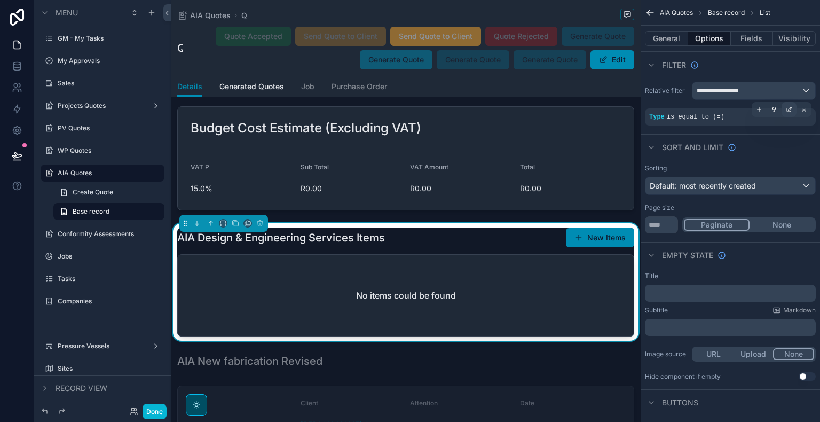
click at [791, 111] on icon "scrollable content" at bounding box center [788, 109] width 6 height 6
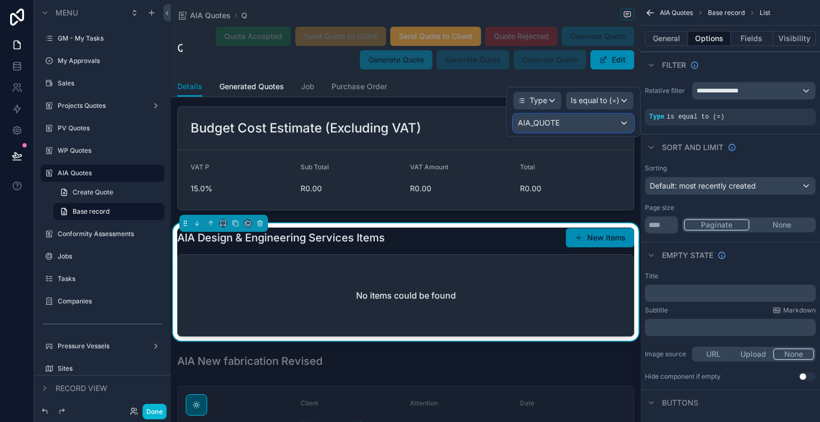
click at [589, 116] on div "AIA_QUOTE" at bounding box center [573, 122] width 120 height 17
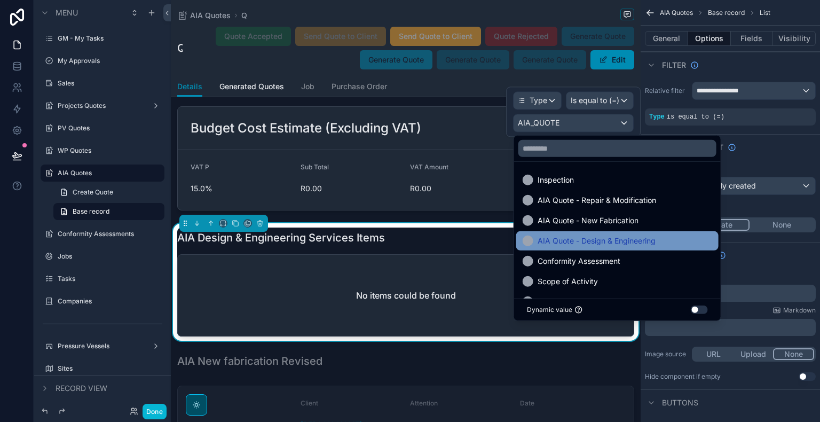
click at [650, 238] on span "AIA Quote - Design & Engineering" at bounding box center [596, 240] width 118 height 13
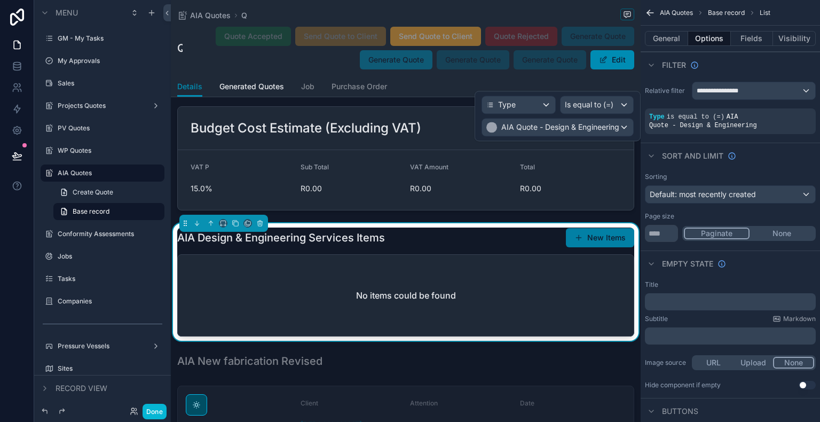
click at [589, 238] on button "New Items" at bounding box center [600, 237] width 68 height 19
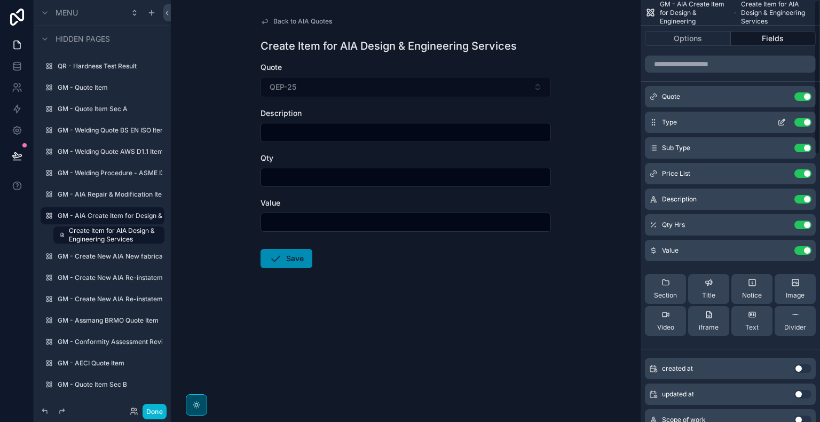
click at [781, 121] on icon "scrollable content" at bounding box center [782, 121] width 4 height 4
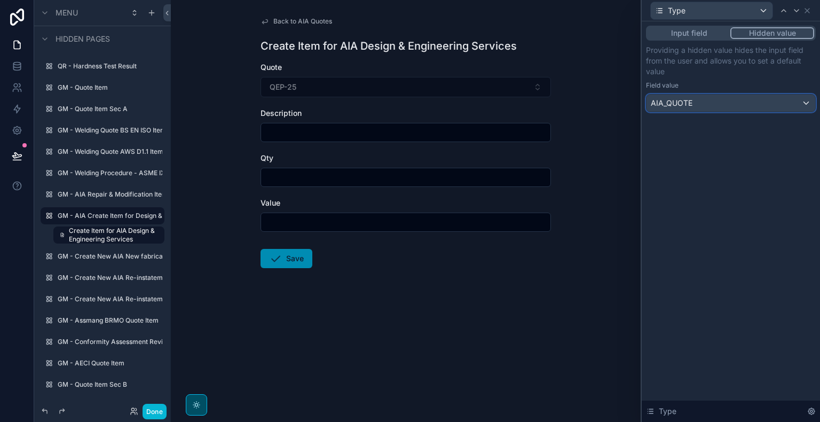
click at [781, 101] on div "AIA_QUOTE" at bounding box center [730, 102] width 169 height 17
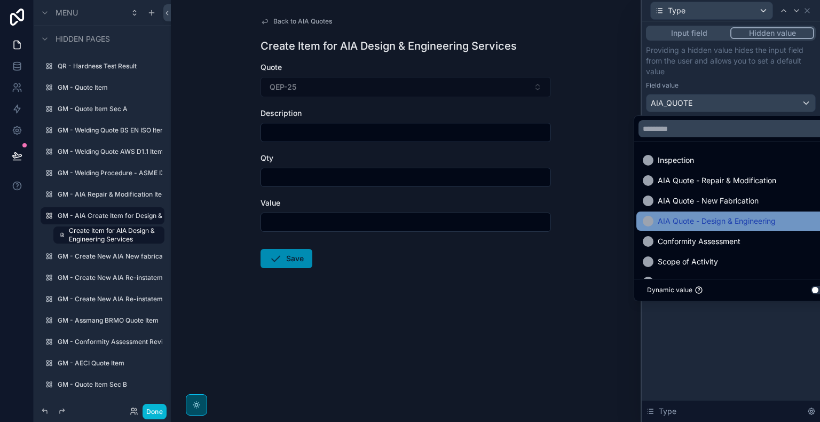
click at [758, 220] on span "AIA Quote - Design & Engineering" at bounding box center [716, 220] width 118 height 13
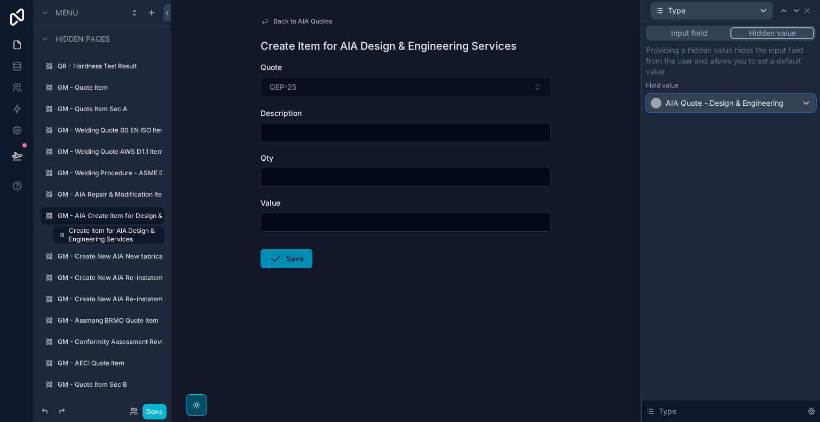
click at [789, 106] on div "AIA Quote - Design & Engineering" at bounding box center [730, 102] width 169 height 17
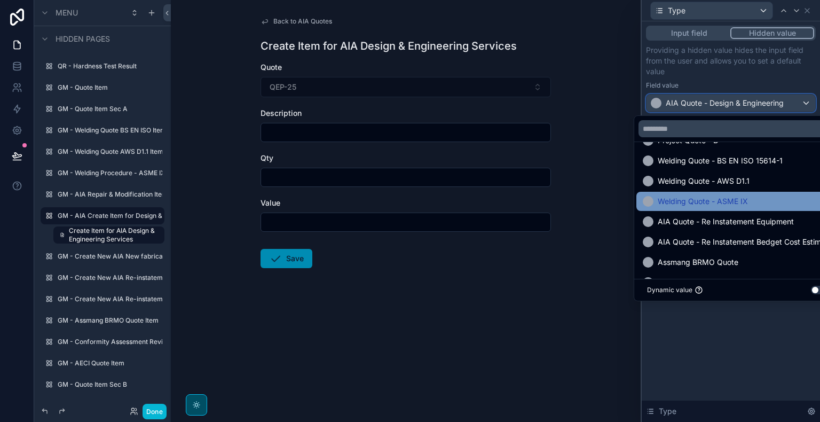
scroll to position [427, 0]
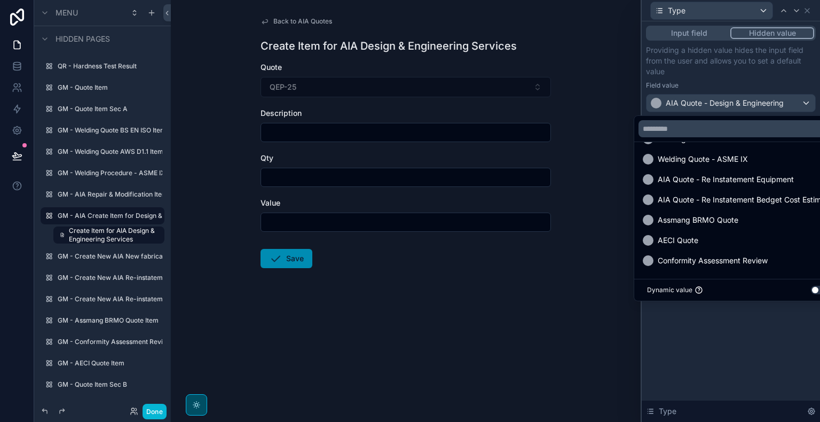
click at [681, 340] on div at bounding box center [730, 211] width 178 height 422
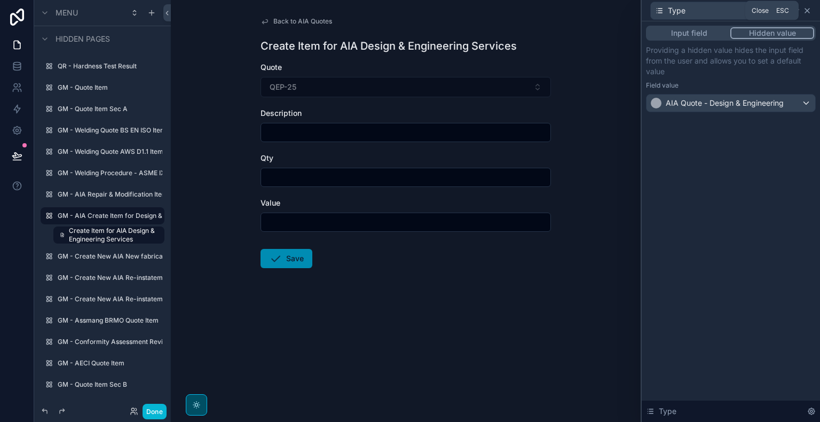
click at [805, 12] on icon at bounding box center [806, 10] width 9 height 9
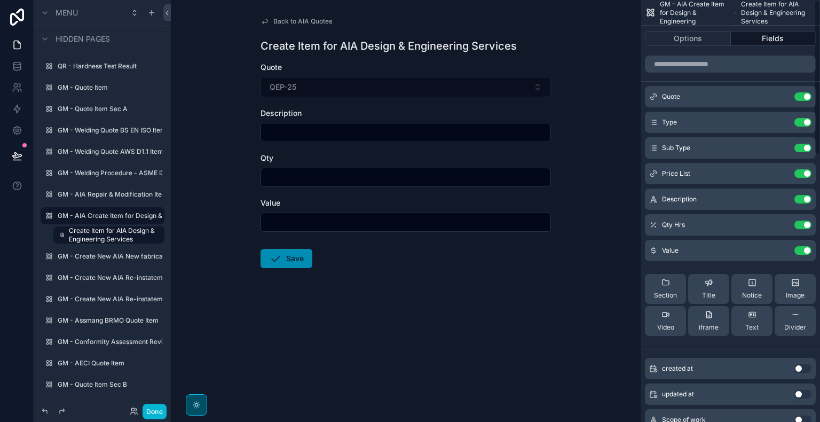
click at [315, 21] on span "Back to AIA Quotes" at bounding box center [302, 21] width 59 height 9
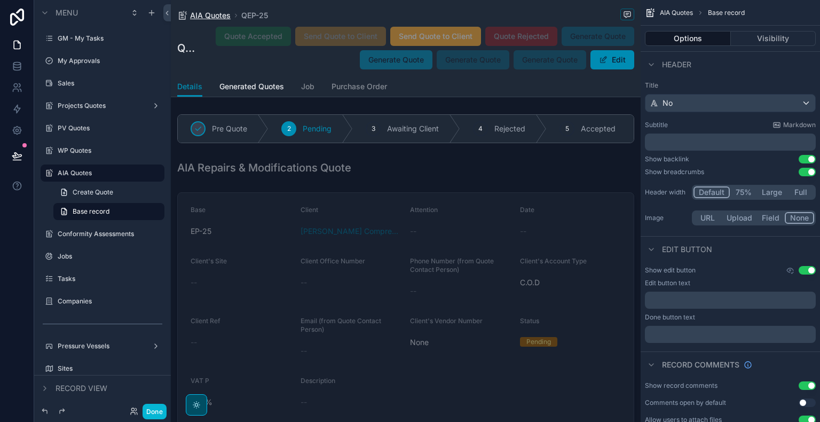
click at [222, 14] on span "AIA Quotes" at bounding box center [210, 15] width 41 height 11
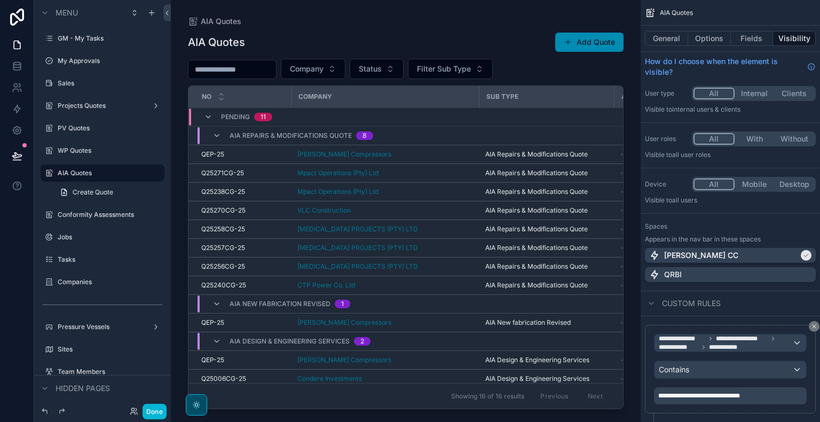
scroll to position [178, 0]
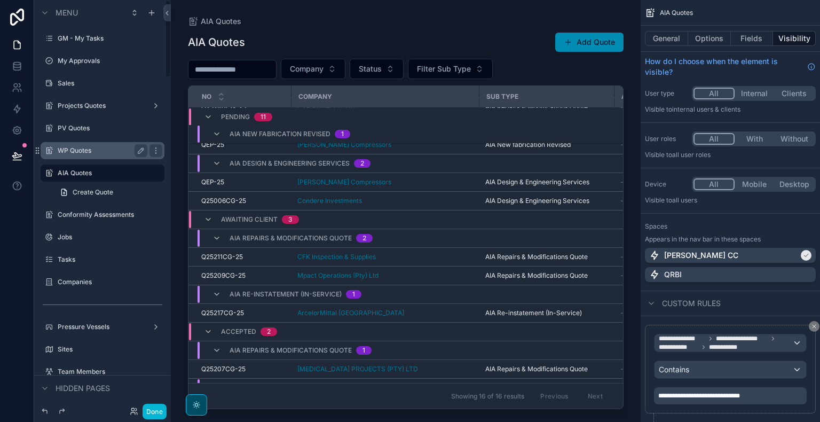
click at [105, 150] on label "WP Quotes" at bounding box center [100, 150] width 85 height 9
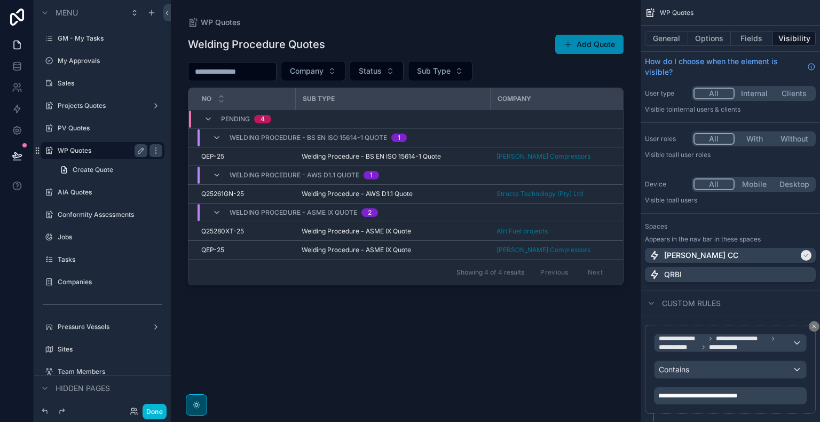
click at [465, 159] on div "scrollable content" at bounding box center [406, 204] width 470 height 409
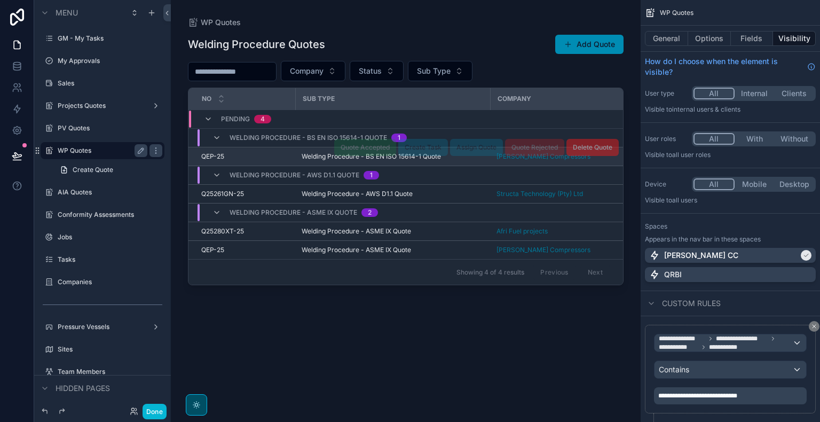
click at [468, 162] on td "Welding Procedure - BS EN ISO 15614-1 Quote" at bounding box center [392, 156] width 195 height 19
click at [260, 157] on div "QEP-25 QEP-25" at bounding box center [245, 156] width 88 height 9
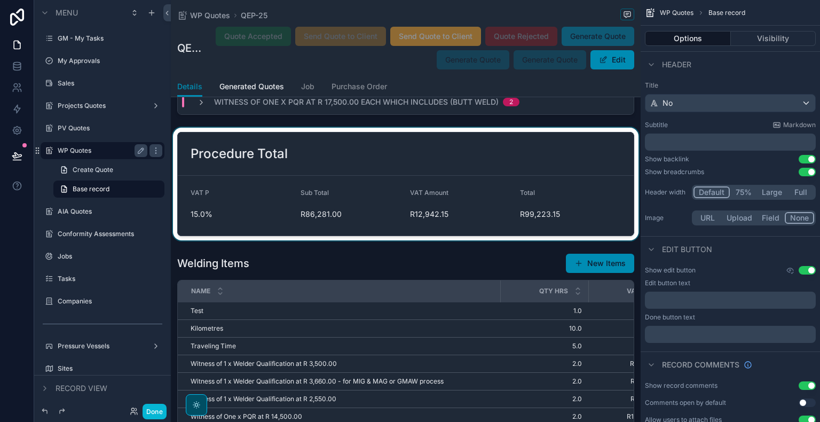
scroll to position [622, 0]
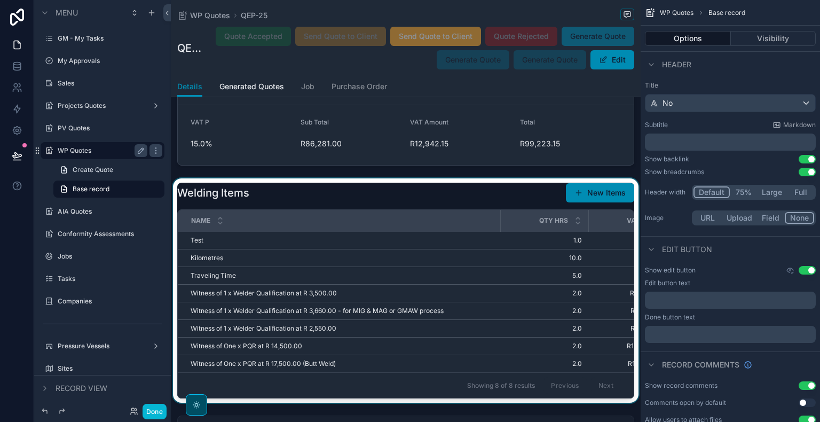
click at [525, 198] on div "scrollable content" at bounding box center [406, 290] width 470 height 224
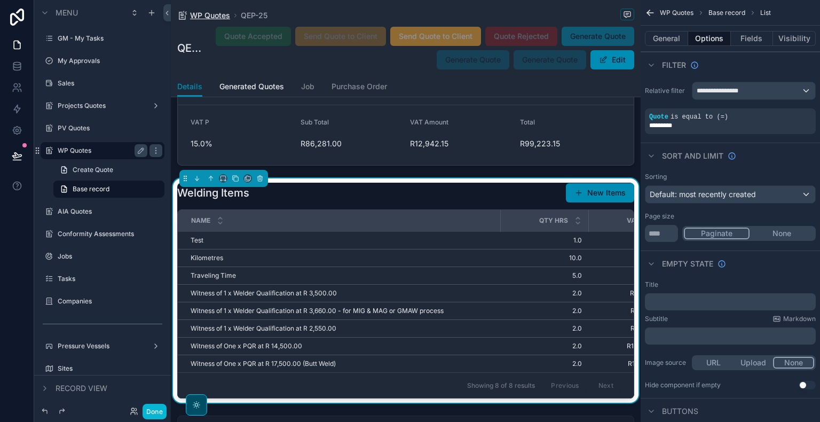
click at [215, 12] on span "WP Quotes" at bounding box center [210, 15] width 40 height 11
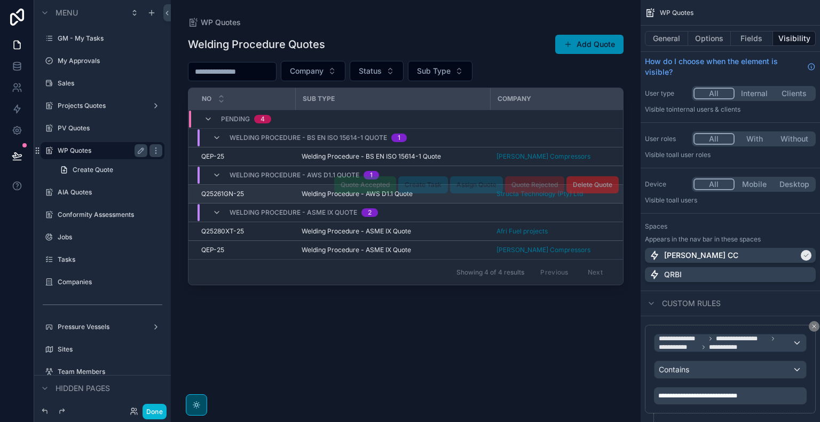
click at [267, 191] on div "Q25261GN-25 Q25261GN-25" at bounding box center [245, 193] width 88 height 9
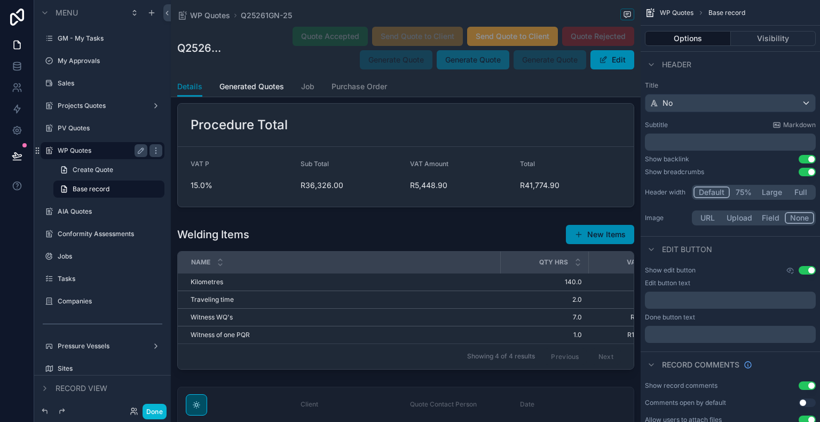
scroll to position [1334, 0]
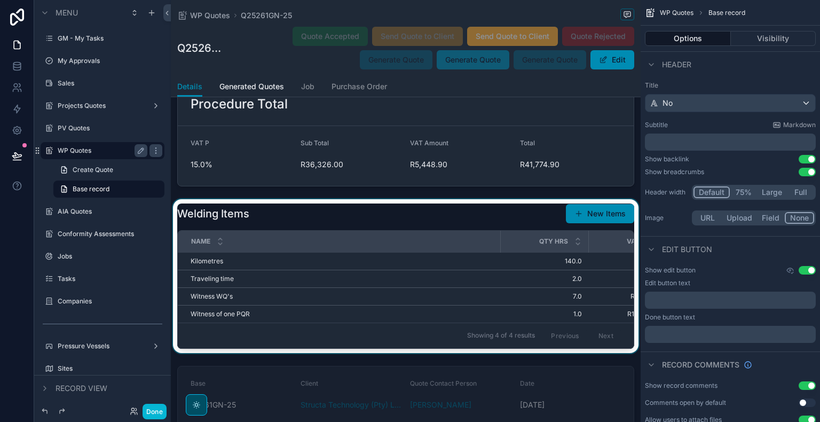
click at [505, 268] on div "scrollable content" at bounding box center [406, 276] width 470 height 154
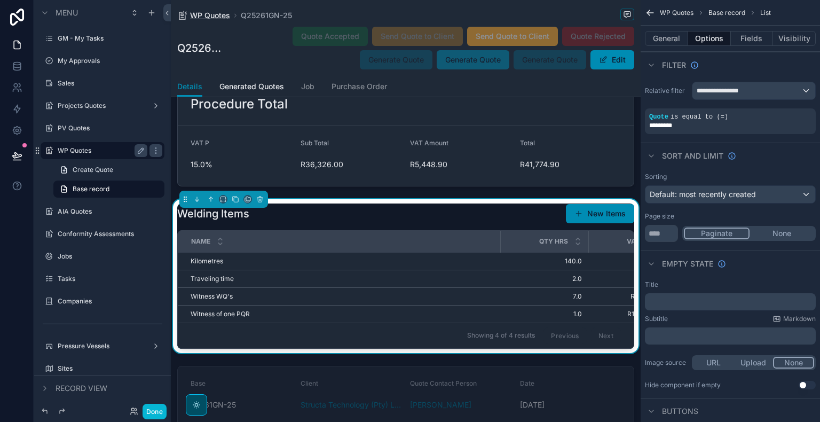
click at [212, 17] on span "WP Quotes" at bounding box center [210, 15] width 40 height 11
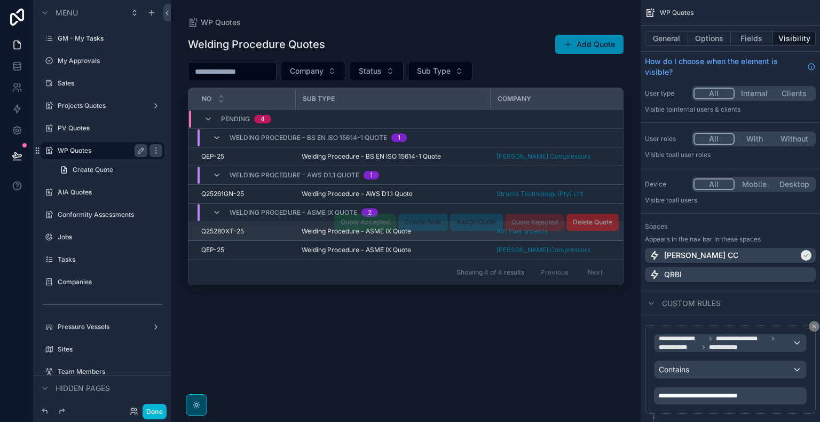
click at [274, 236] on td "Q25280XT-25 Q25280XT-25" at bounding box center [241, 231] width 107 height 19
click at [275, 229] on div "Q25280XT-25 Q25280XT-25" at bounding box center [245, 231] width 88 height 9
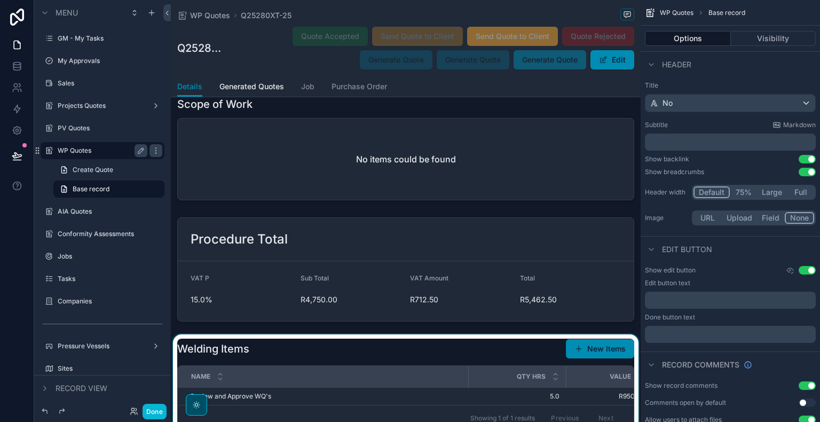
scroll to position [1601, 0]
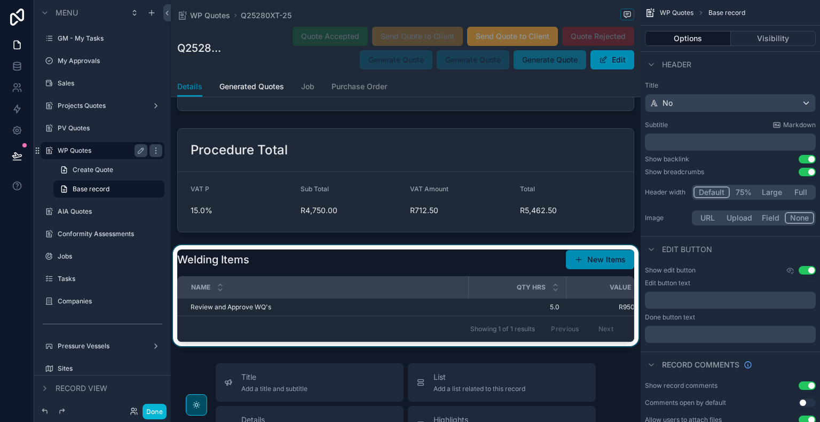
click at [394, 327] on div "scrollable content" at bounding box center [406, 295] width 470 height 101
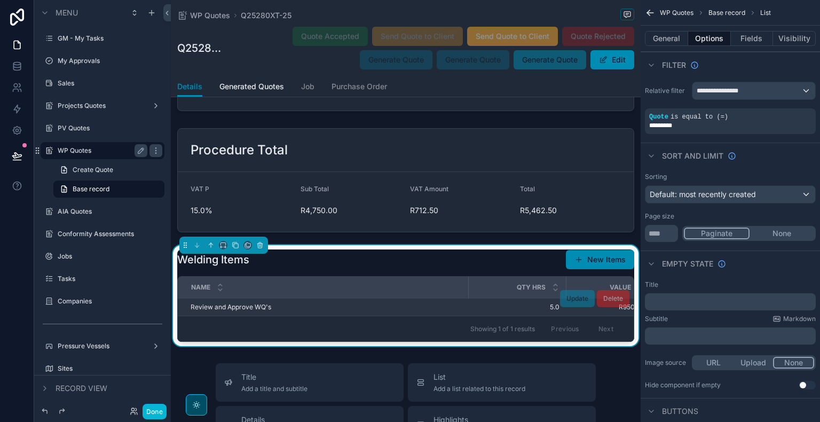
click at [306, 311] on div "Review and Approve WQ's Review and Approve WQ's" at bounding box center [325, 307] width 271 height 9
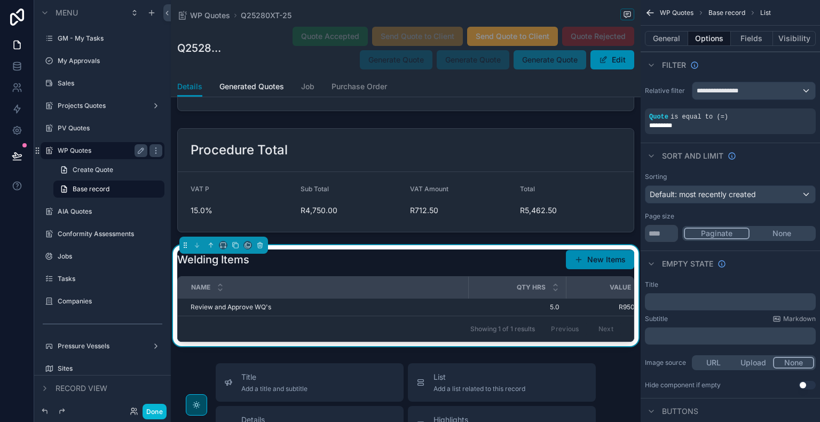
click at [649, 13] on icon "scrollable content" at bounding box center [650, 13] width 6 height 0
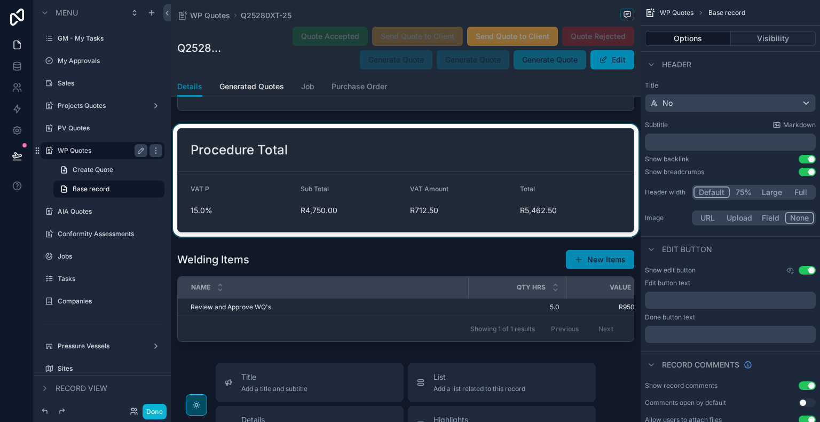
scroll to position [1512, 0]
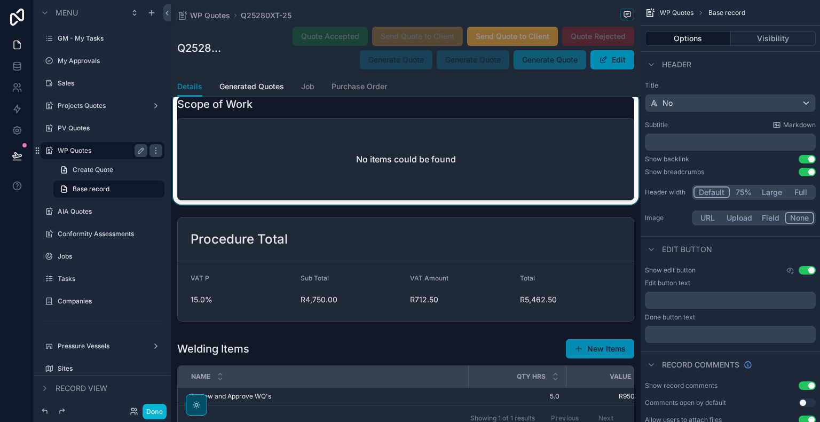
click at [416, 170] on div "scrollable content" at bounding box center [406, 148] width 470 height 112
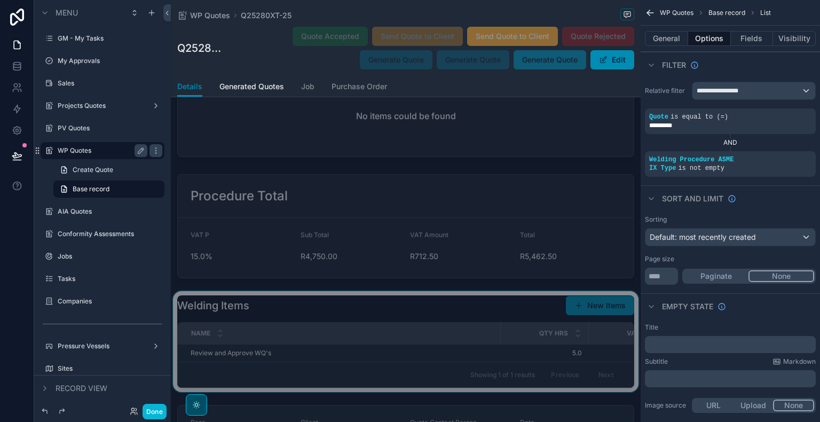
scroll to position [0, 0]
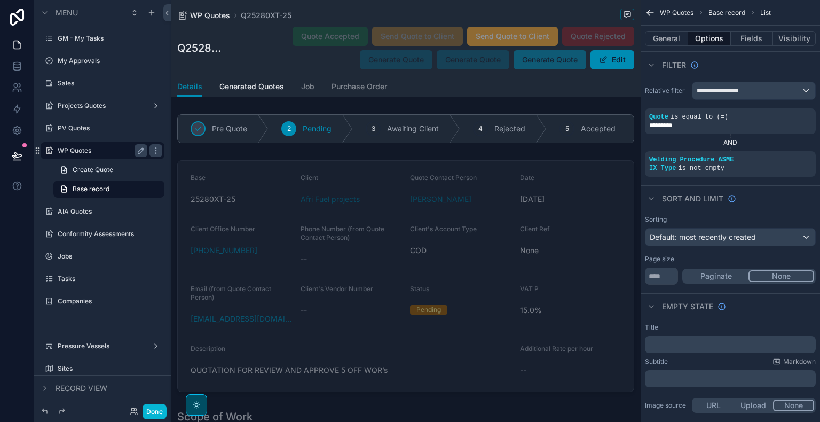
click at [212, 13] on span "WP Quotes" at bounding box center [210, 15] width 40 height 11
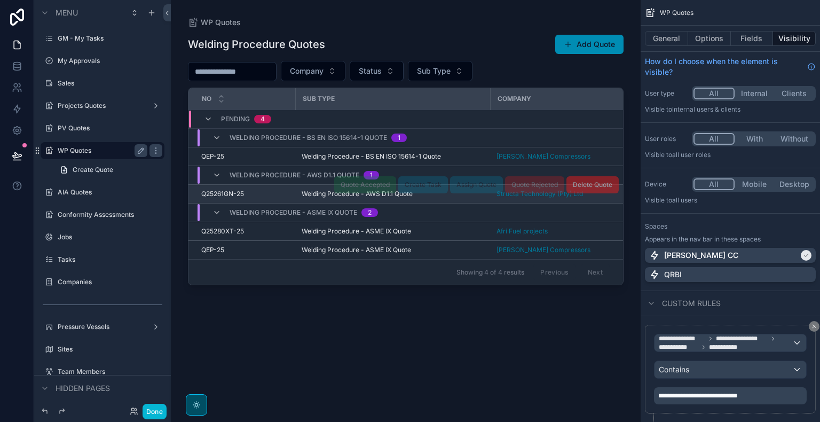
click at [274, 194] on div "Q25261GN-25 Q25261GN-25" at bounding box center [245, 193] width 88 height 9
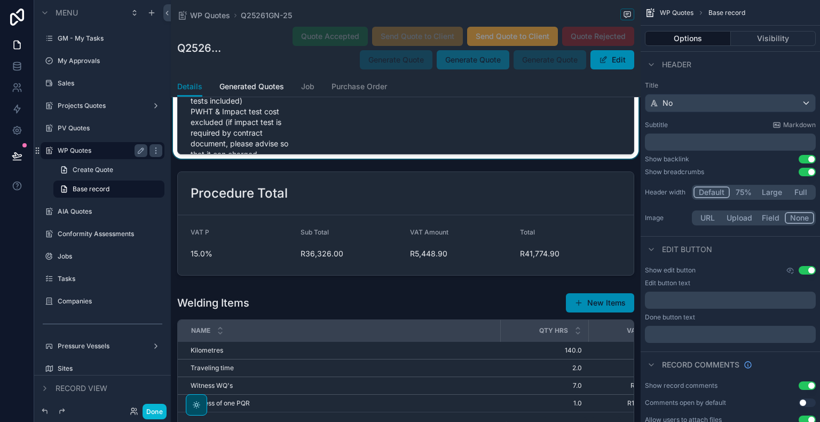
scroll to position [1422, 0]
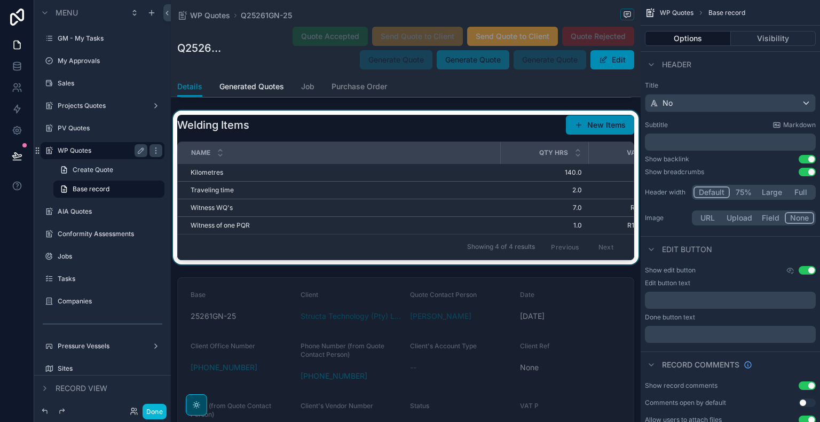
drag, startPoint x: 467, startPoint y: 268, endPoint x: 542, endPoint y: 273, distance: 74.3
click at [542, 264] on div "scrollable content" at bounding box center [406, 187] width 470 height 154
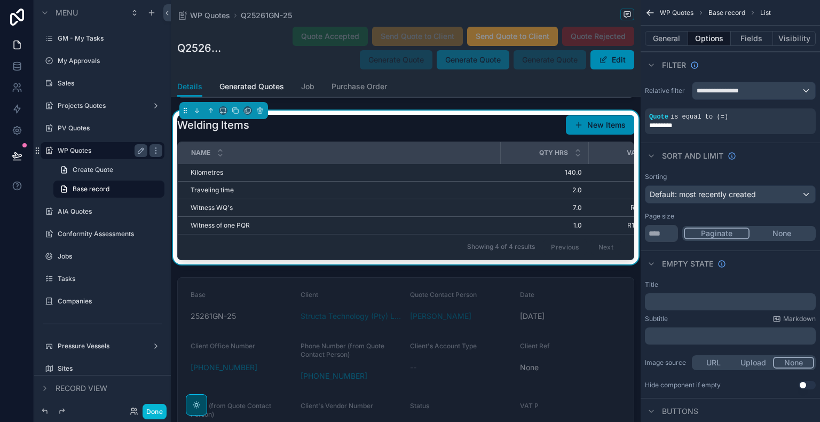
click at [431, 259] on div "Showing 4 of 4 results Previous Next" at bounding box center [406, 247] width 456 height 26
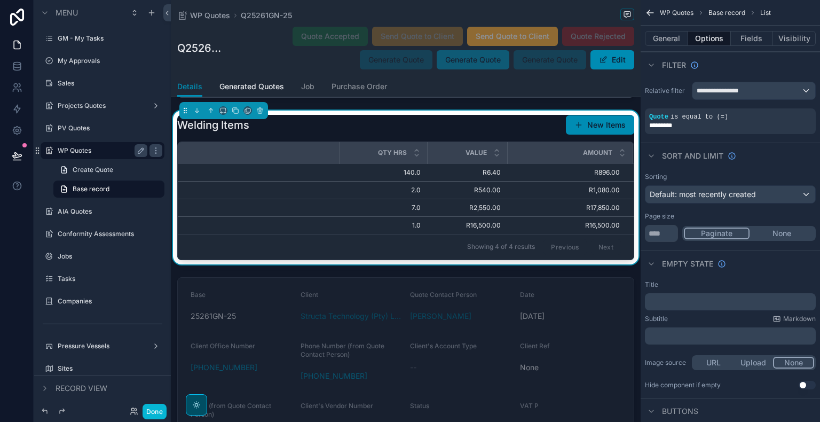
scroll to position [0, 0]
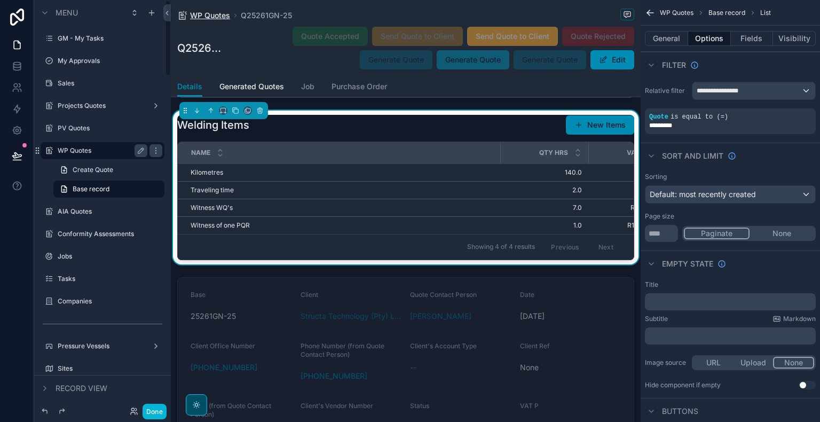
click at [211, 16] on span "WP Quotes" at bounding box center [210, 15] width 40 height 11
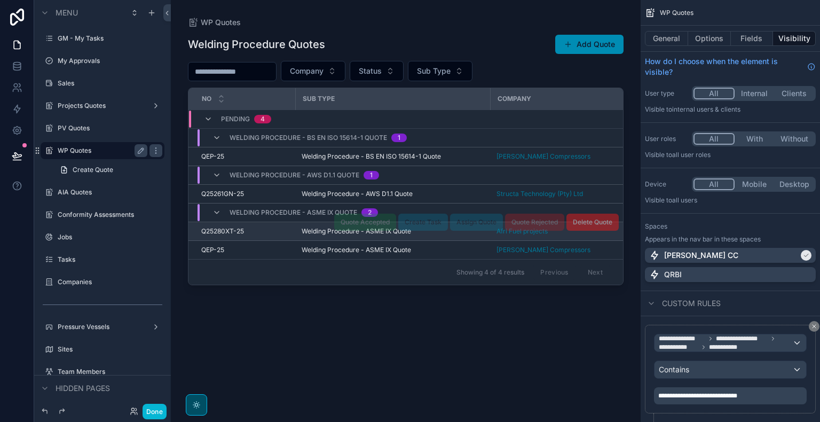
click at [280, 234] on div "Q25280XT-25 Q25280XT-25" at bounding box center [245, 231] width 88 height 9
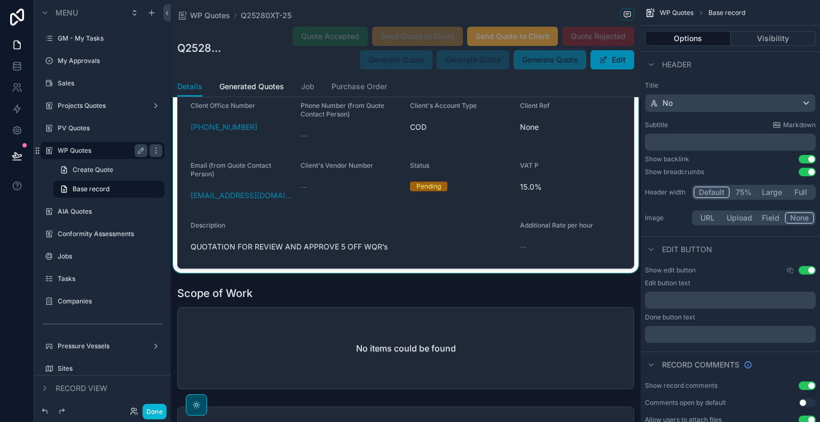
scroll to position [1334, 0]
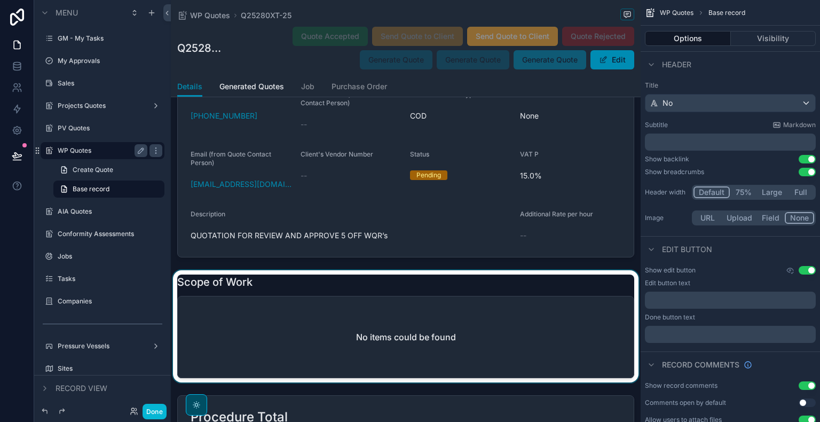
click at [323, 334] on div "scrollable content" at bounding box center [406, 326] width 470 height 112
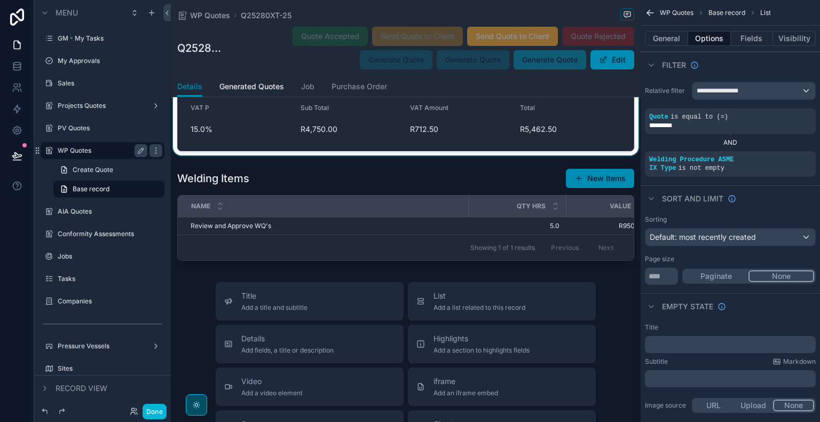
scroll to position [1689, 0]
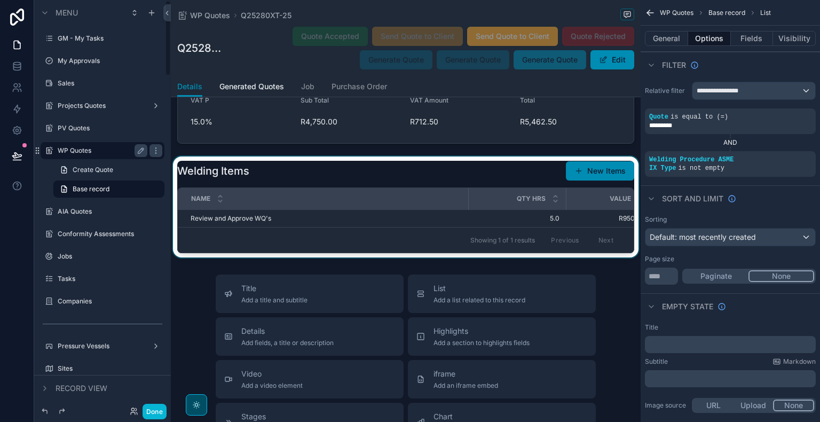
click at [465, 229] on div "scrollable content" at bounding box center [406, 206] width 470 height 101
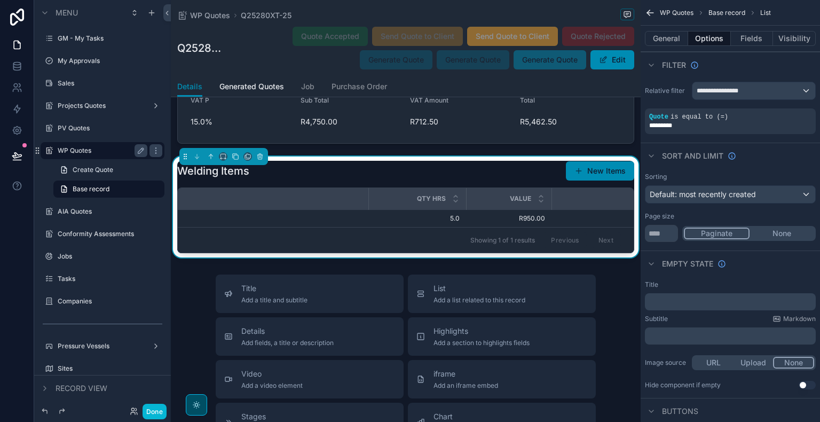
scroll to position [0, 0]
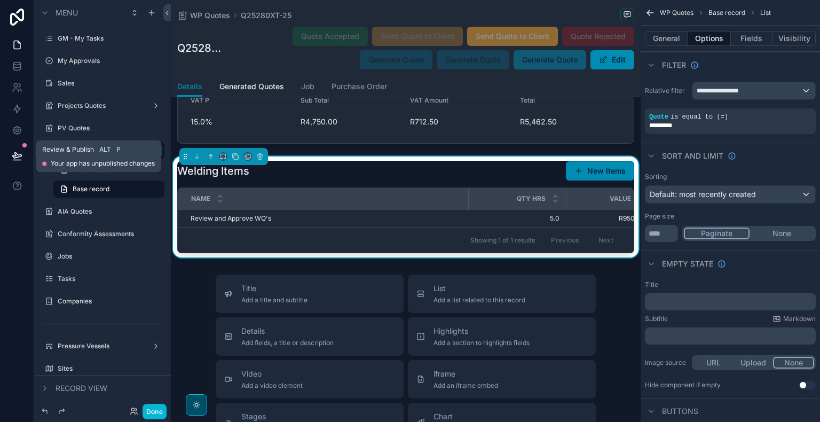
click at [19, 161] on icon at bounding box center [17, 155] width 11 height 11
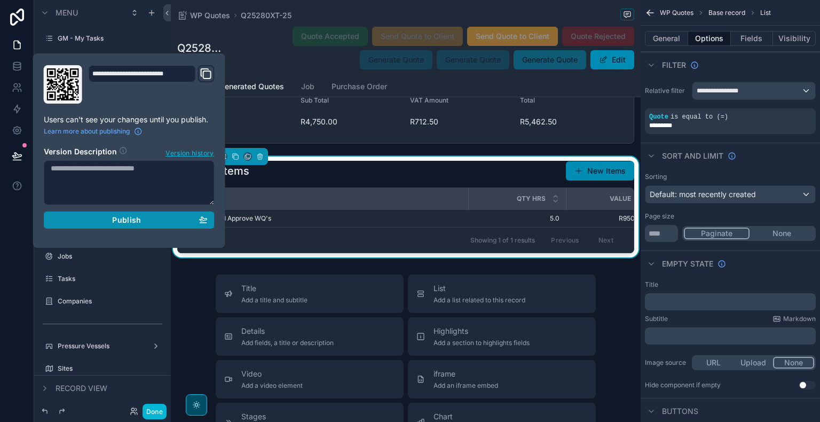
click at [118, 224] on button "Publish" at bounding box center [129, 219] width 171 height 17
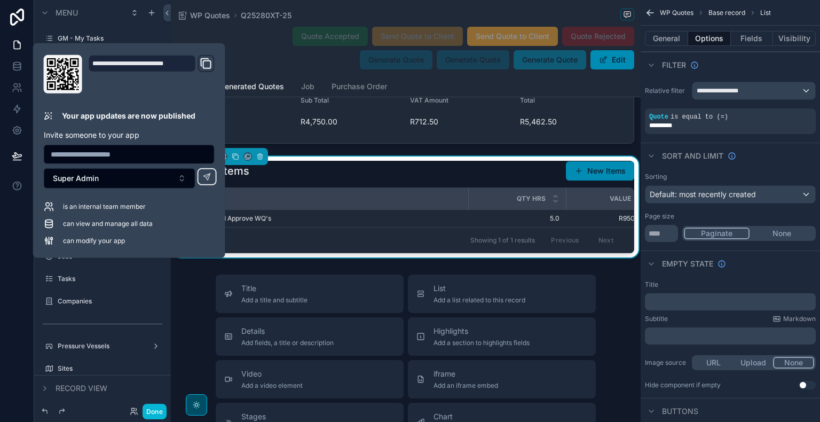
click at [10, 240] on div at bounding box center [17, 211] width 34 height 422
